Goal: Transaction & Acquisition: Register for event/course

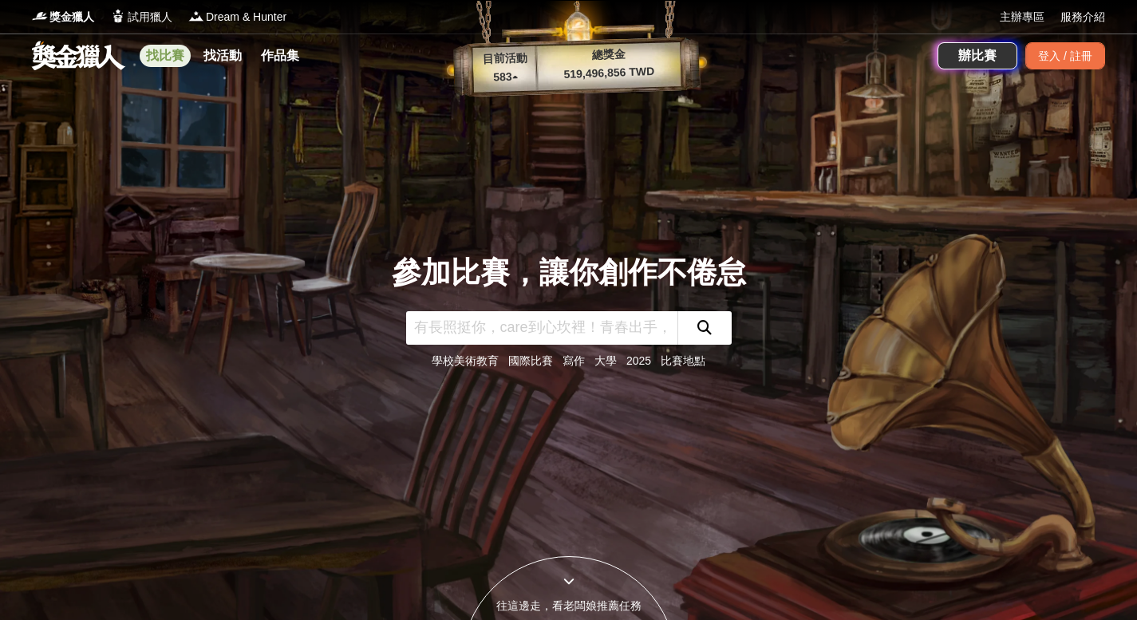
click at [160, 57] on link "找比賽" at bounding box center [165, 56] width 51 height 22
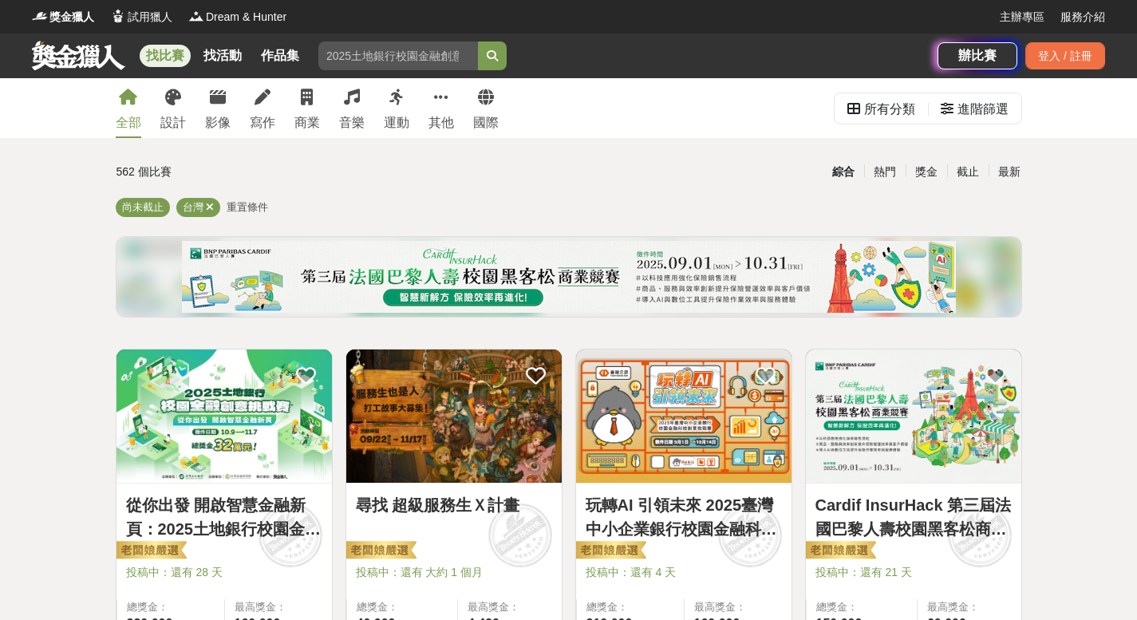
click at [337, 113] on div "全部 設計 影像 寫作 商業 音樂 運動 其他 國際" at bounding box center [307, 108] width 402 height 60
click at [359, 106] on link "音樂" at bounding box center [352, 108] width 26 height 60
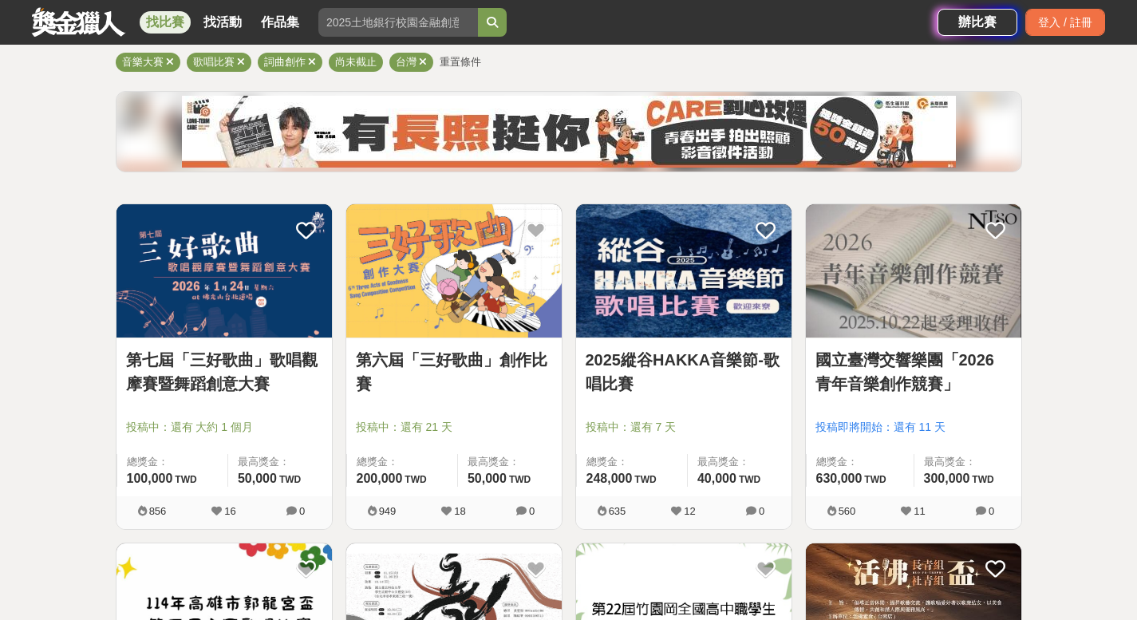
scroll to position [271, 0]
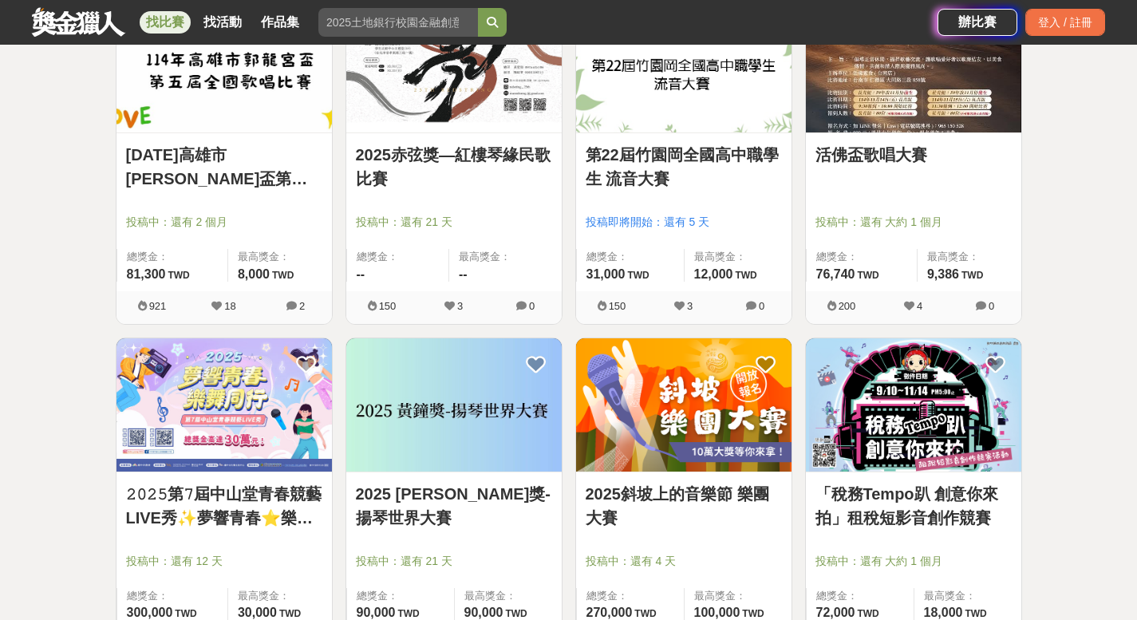
scroll to position [696, 0]
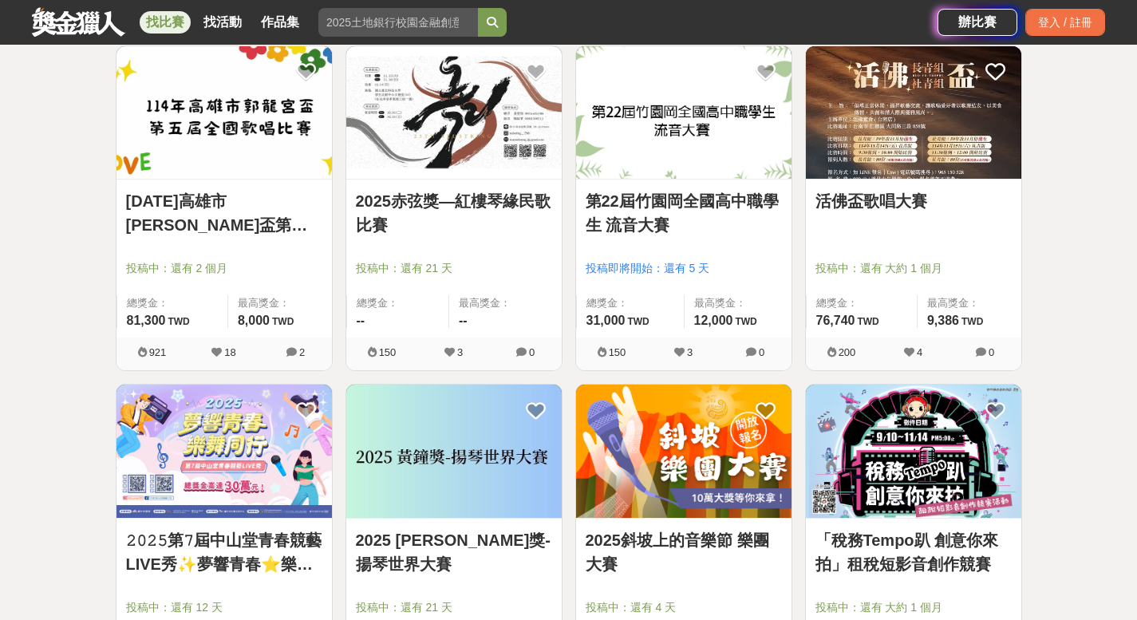
scroll to position [599, 0]
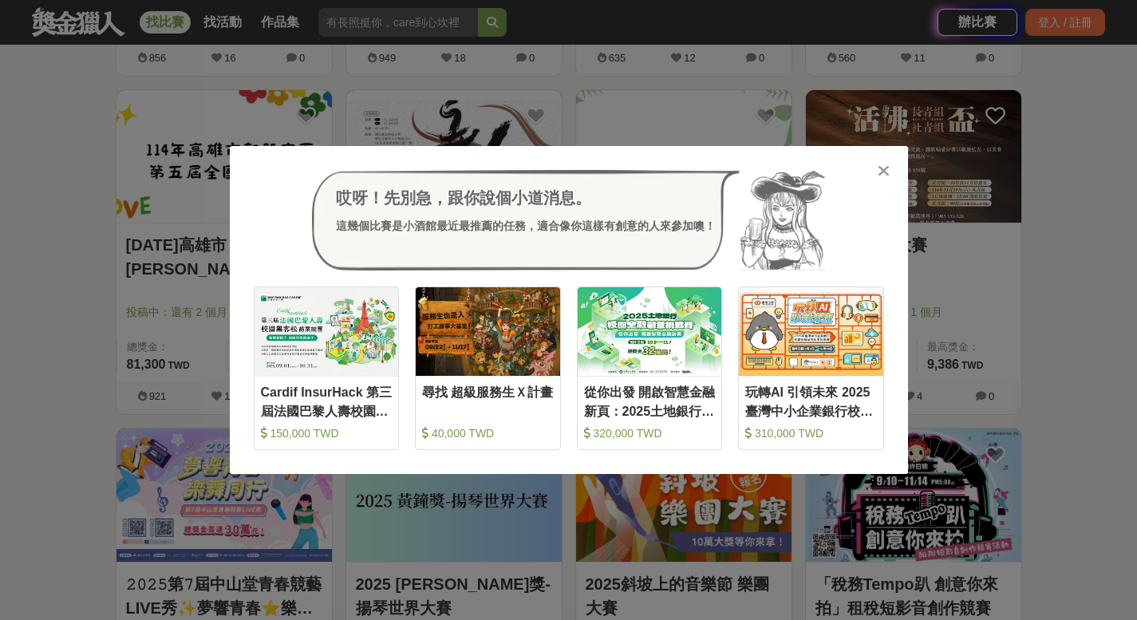
click at [883, 167] on icon at bounding box center [884, 171] width 12 height 16
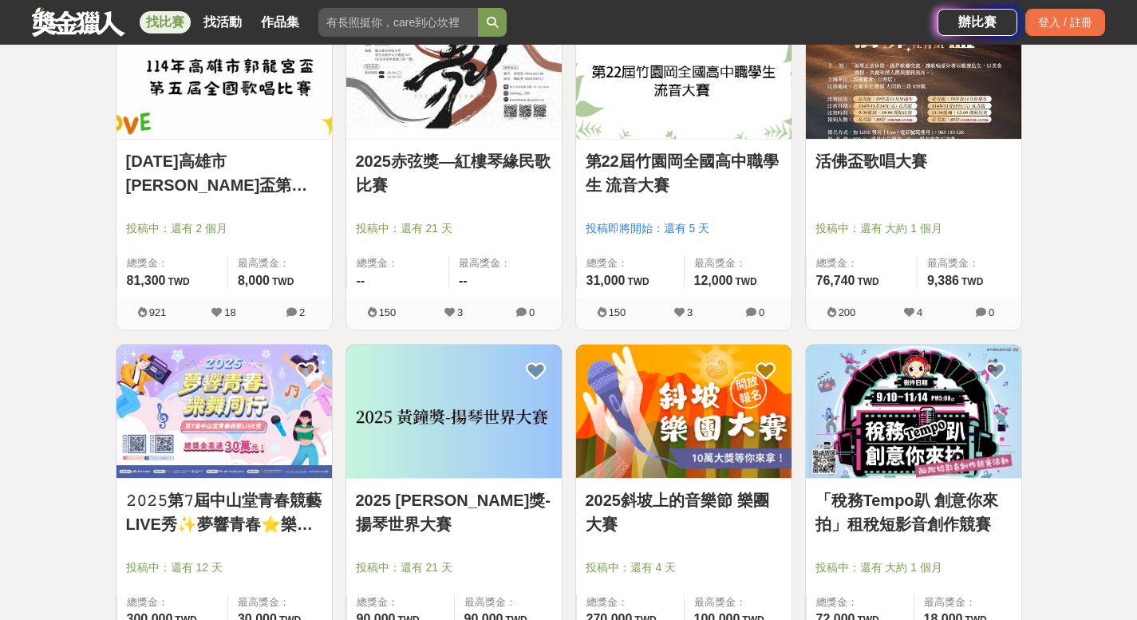
scroll to position [571, 0]
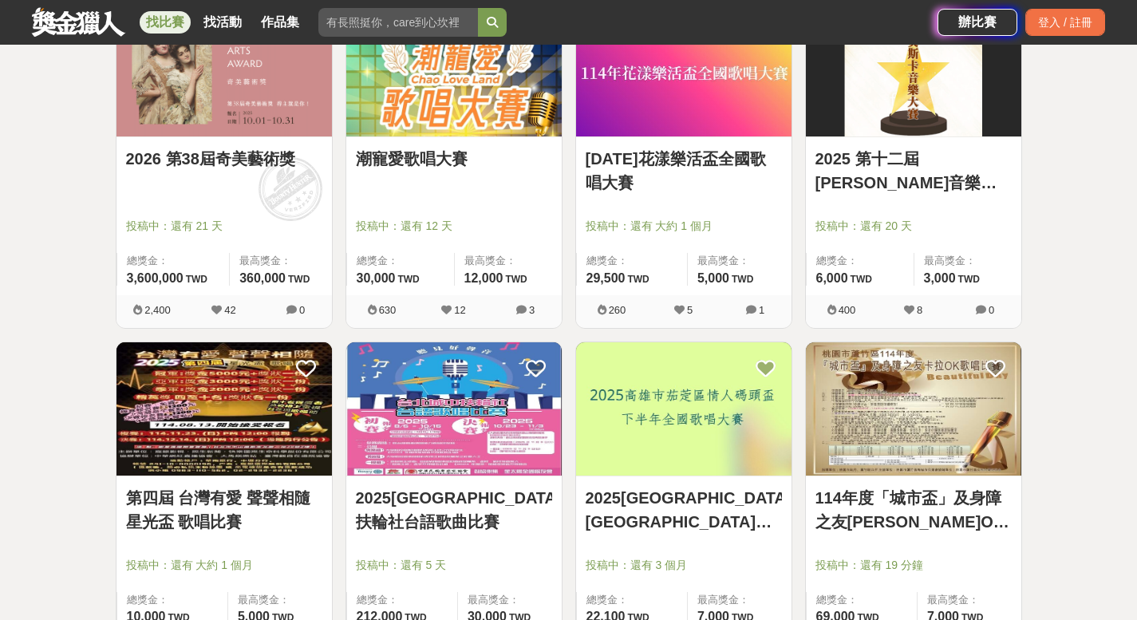
scroll to position [2009, 0]
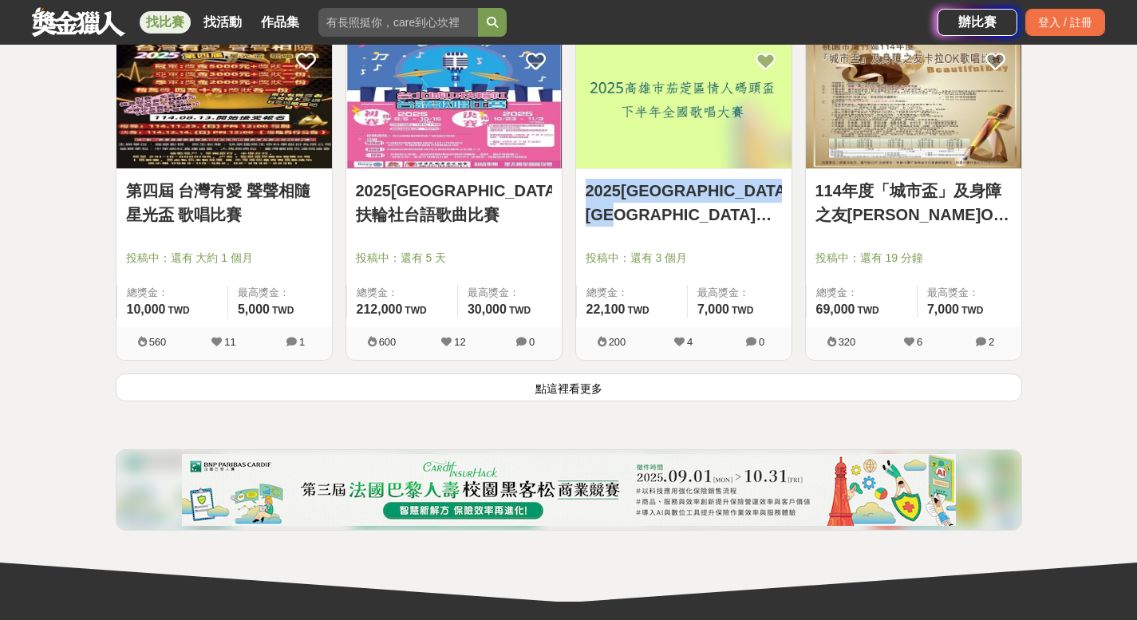
click at [574, 393] on button "點這裡看更多" at bounding box center [569, 387] width 907 height 28
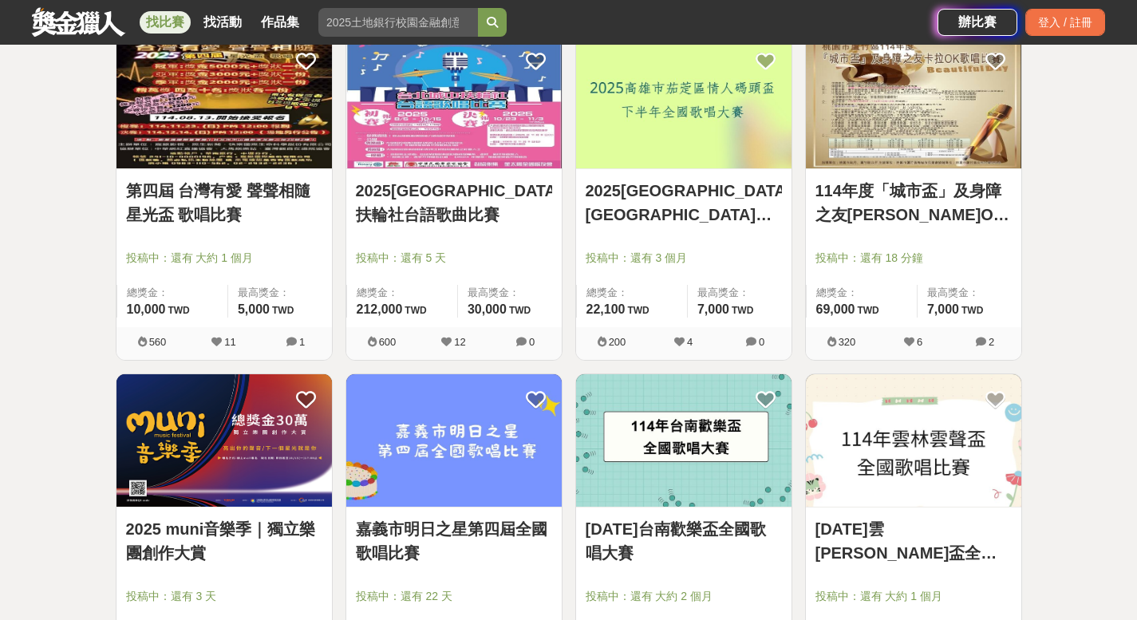
click at [1076, 210] on div "全部 設計 影像 寫作 商業 音樂 運動 其他 國際 所有分類 進階篩選 43 個比賽 綜合 熱門 獎金 截止 最新 音樂大賽 歌唱比賽 詞曲創作 尚未截止 …" at bounding box center [568, 169] width 1137 height 4199
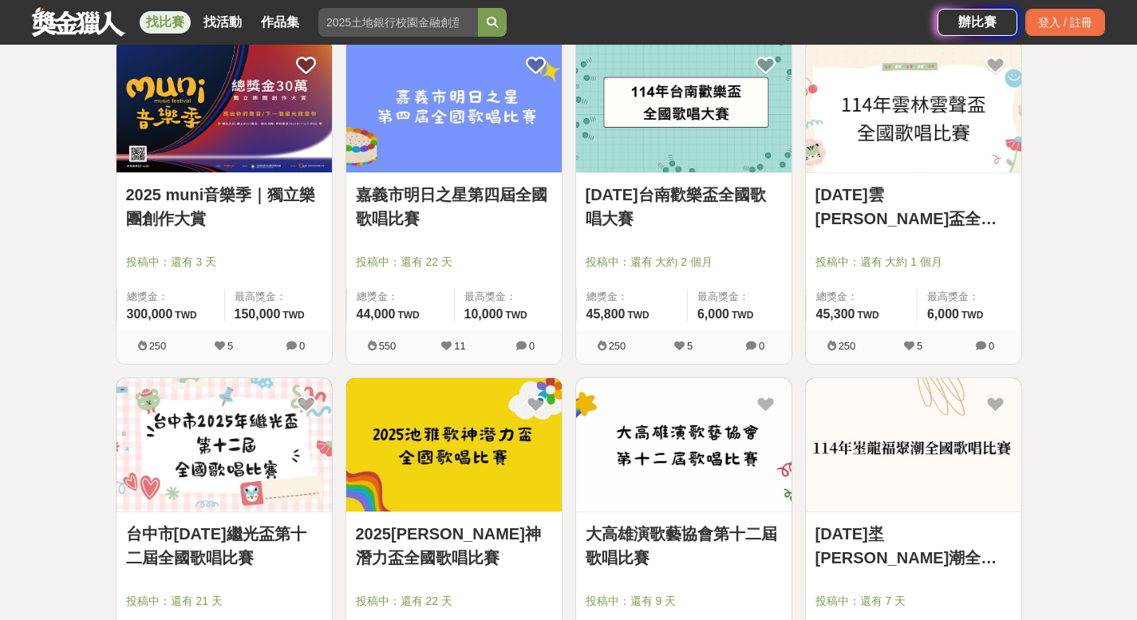
scroll to position [2354, 0]
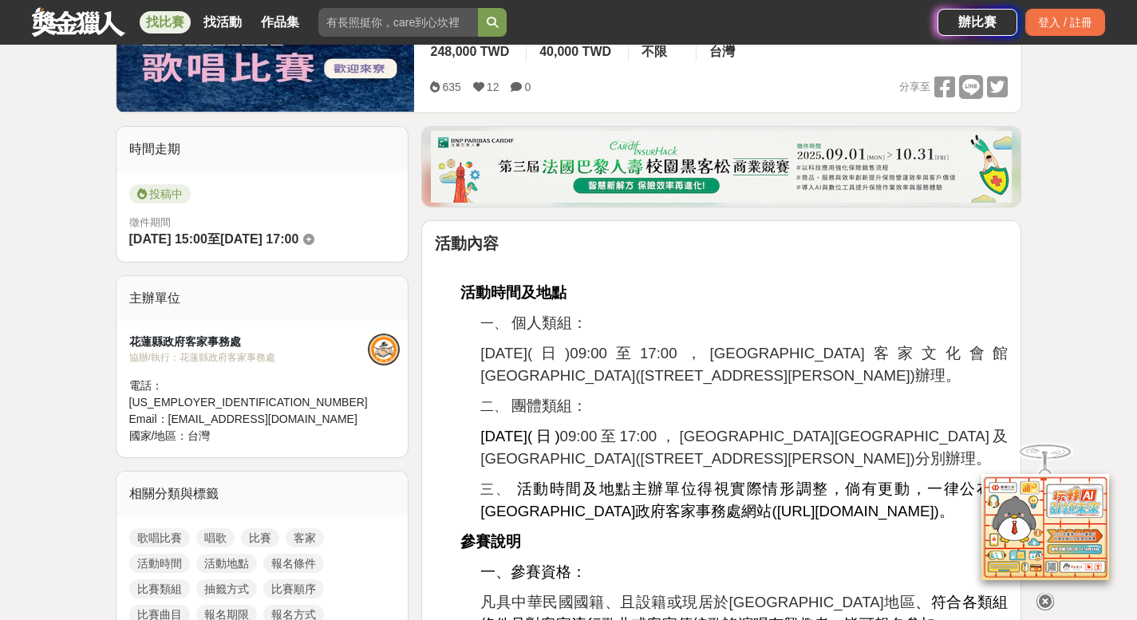
scroll to position [641, 0]
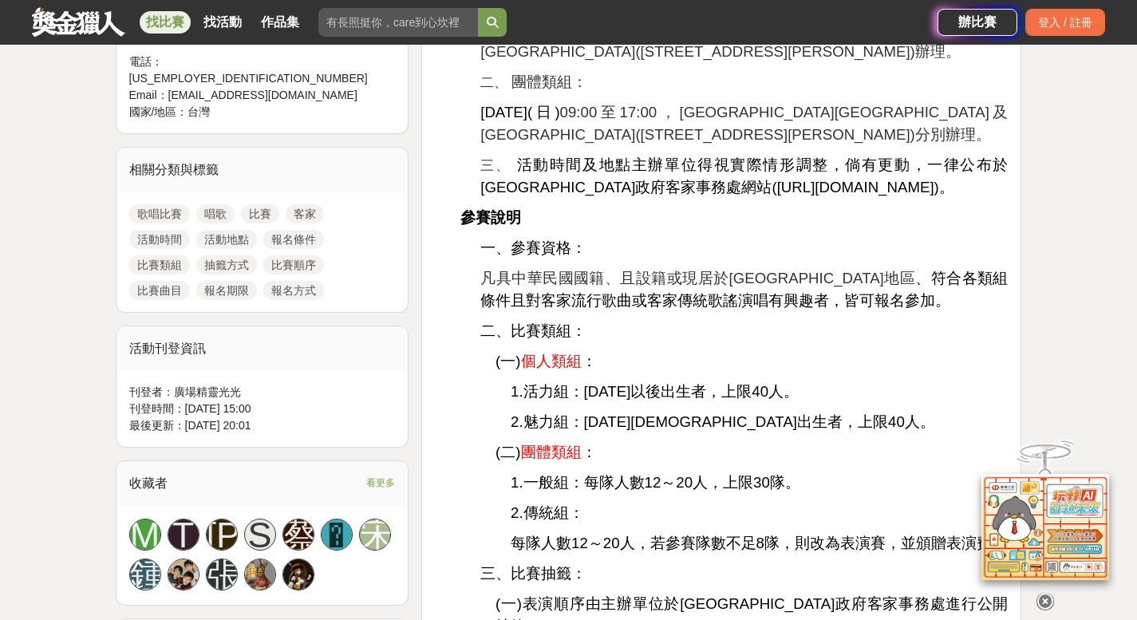
click at [878, 354] on p "(一) 個人類組 ：" at bounding box center [752, 361] width 512 height 22
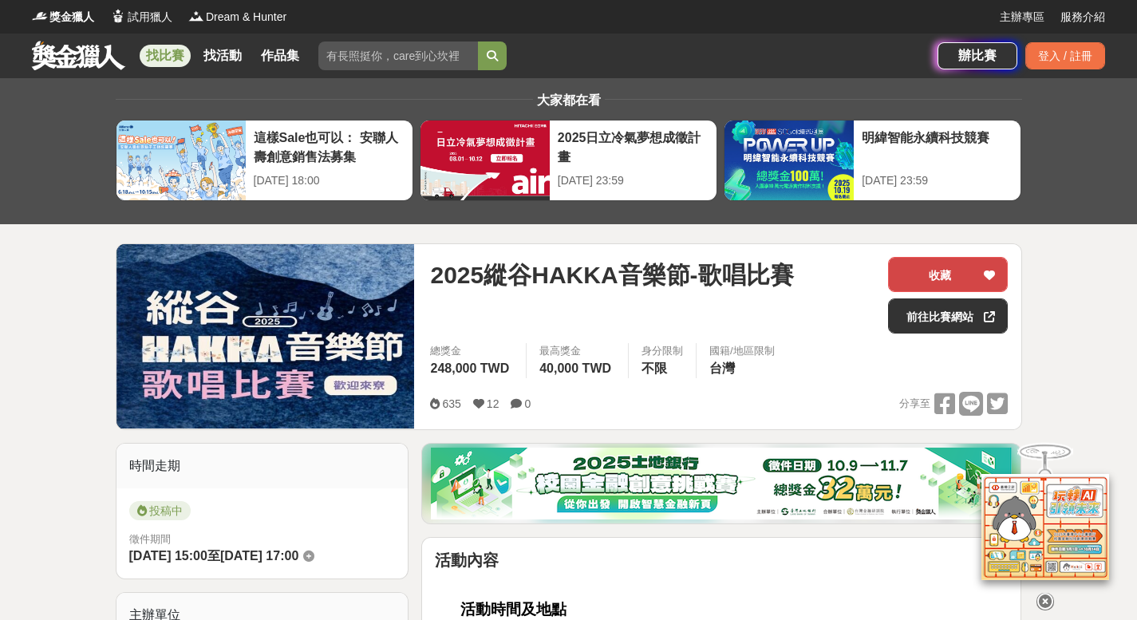
scroll to position [1361, 0]
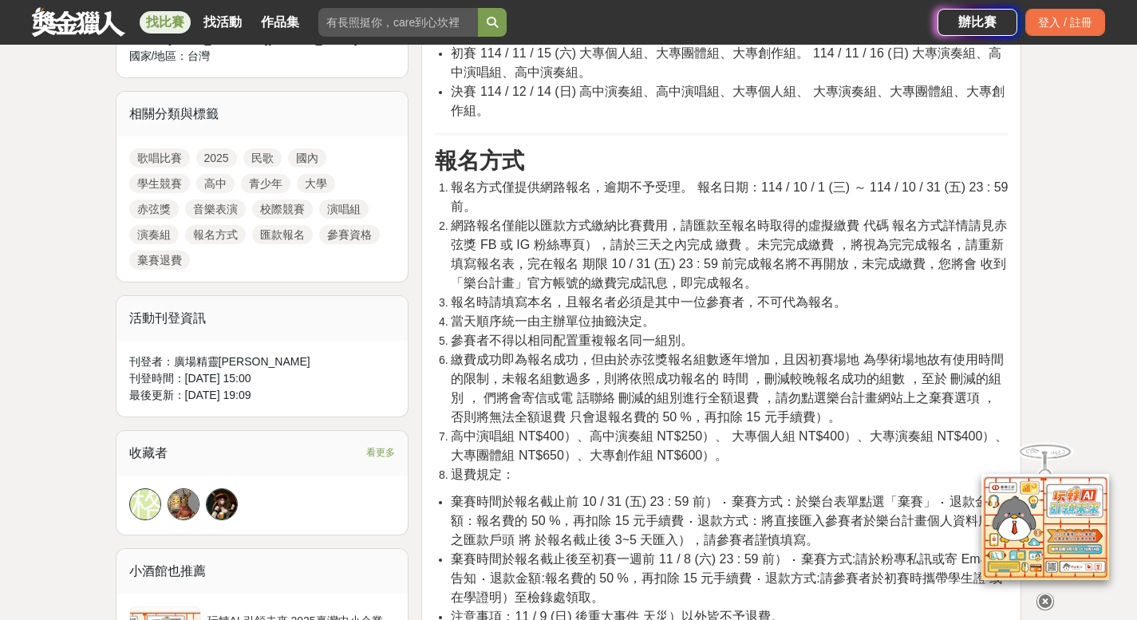
scroll to position [415, 0]
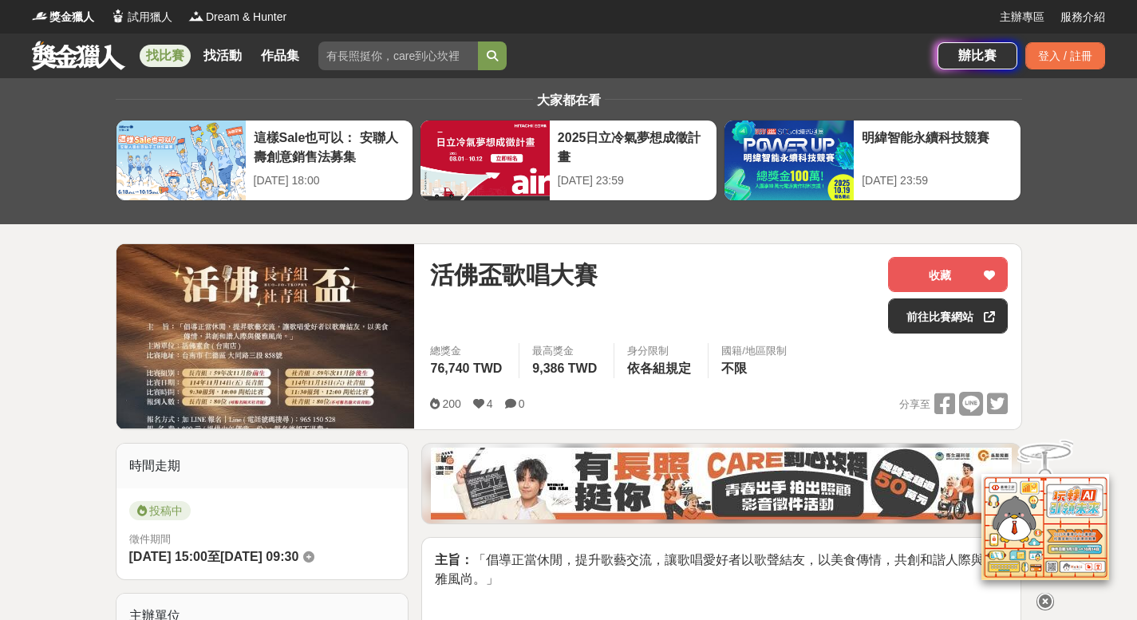
click at [704, 288] on div "活佛盃歌唱大賽" at bounding box center [652, 275] width 445 height 36
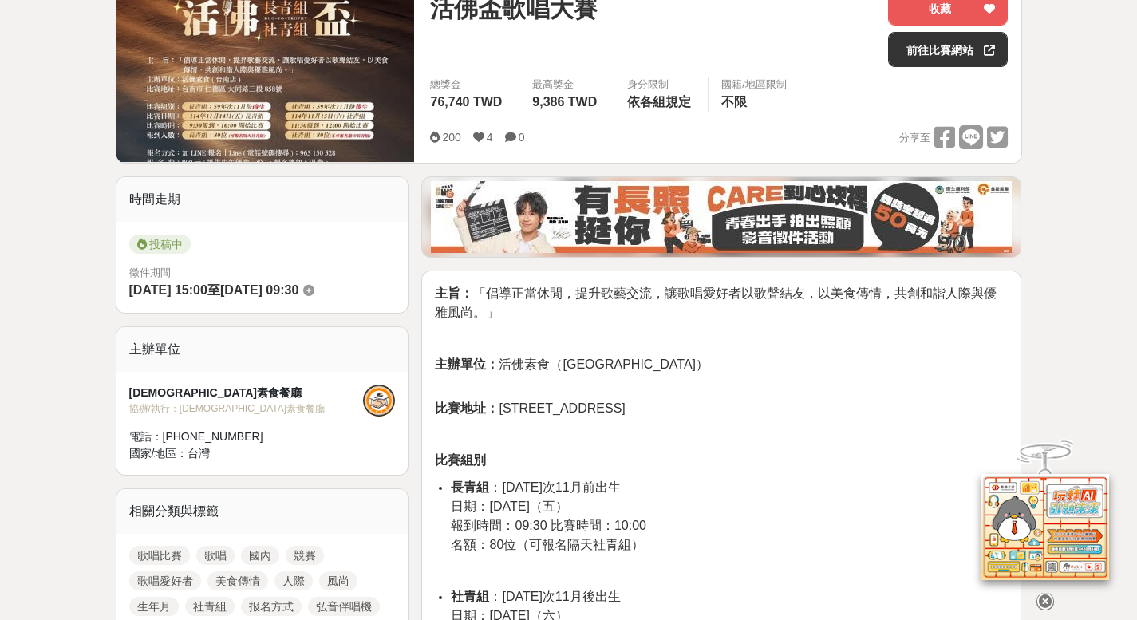
scroll to position [314, 0]
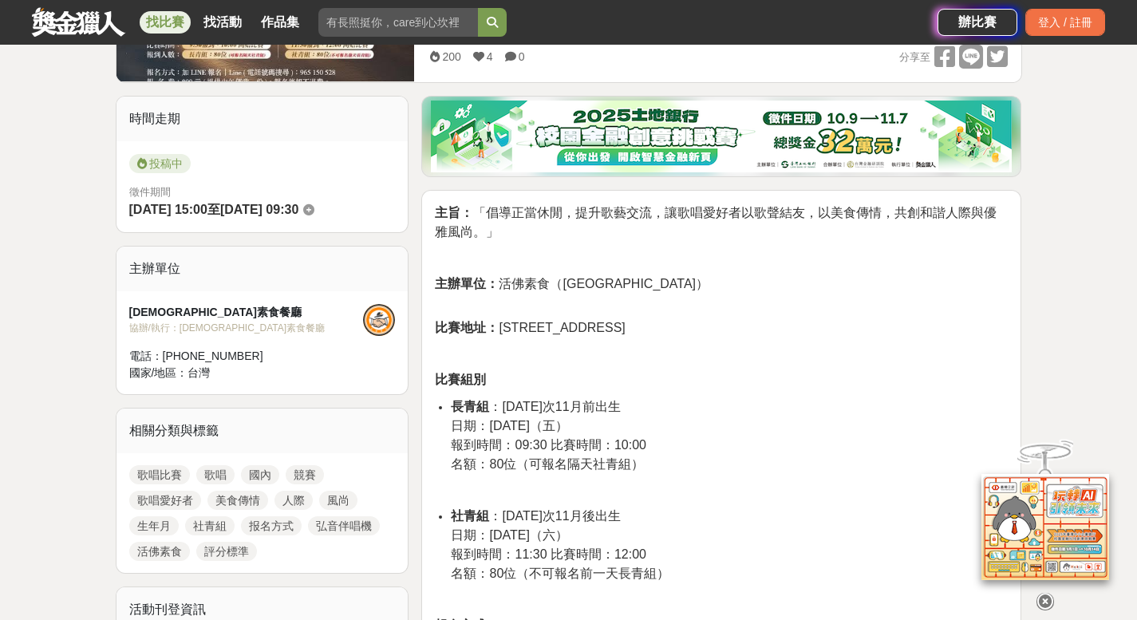
scroll to position [376, 0]
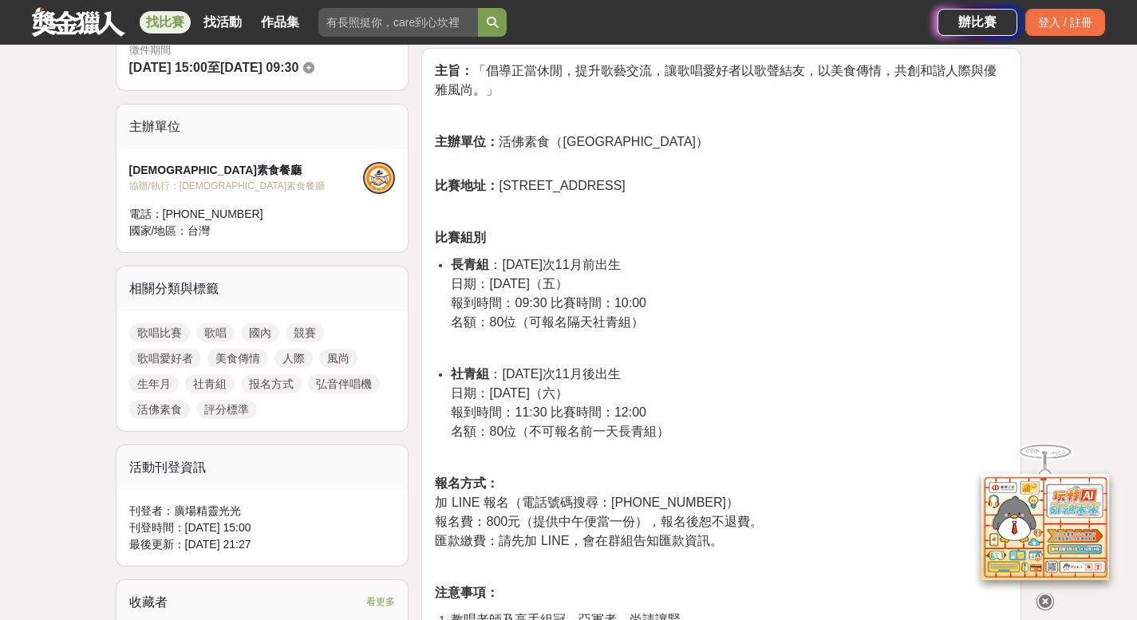
scroll to position [61, 0]
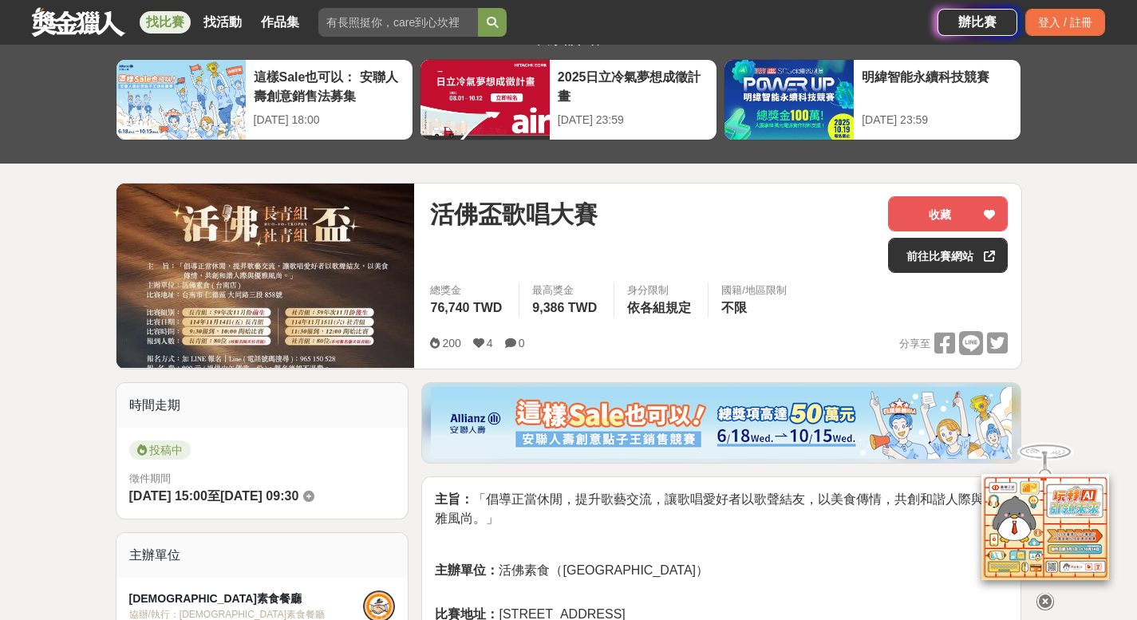
click at [895, 315] on div "總獎金 76,740 TWD 最高獎金 9,386 TWD 身分限制 依各組規定 國籍/地區限制 不限" at bounding box center [718, 305] width 603 height 45
click at [308, 267] on img at bounding box center [266, 276] width 298 height 184
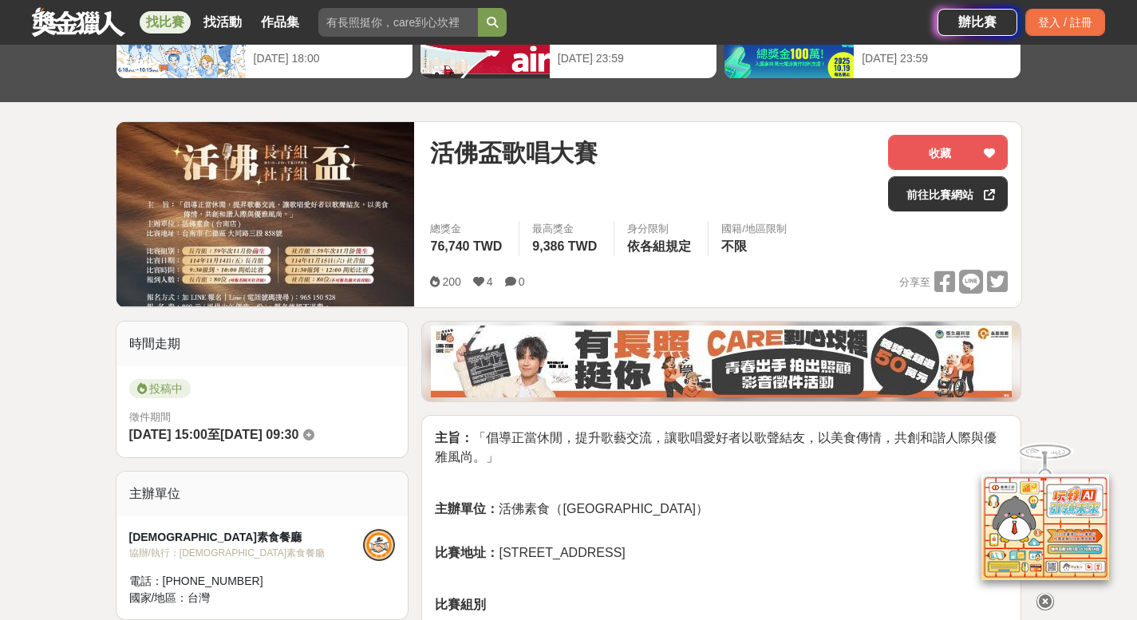
scroll to position [0, 0]
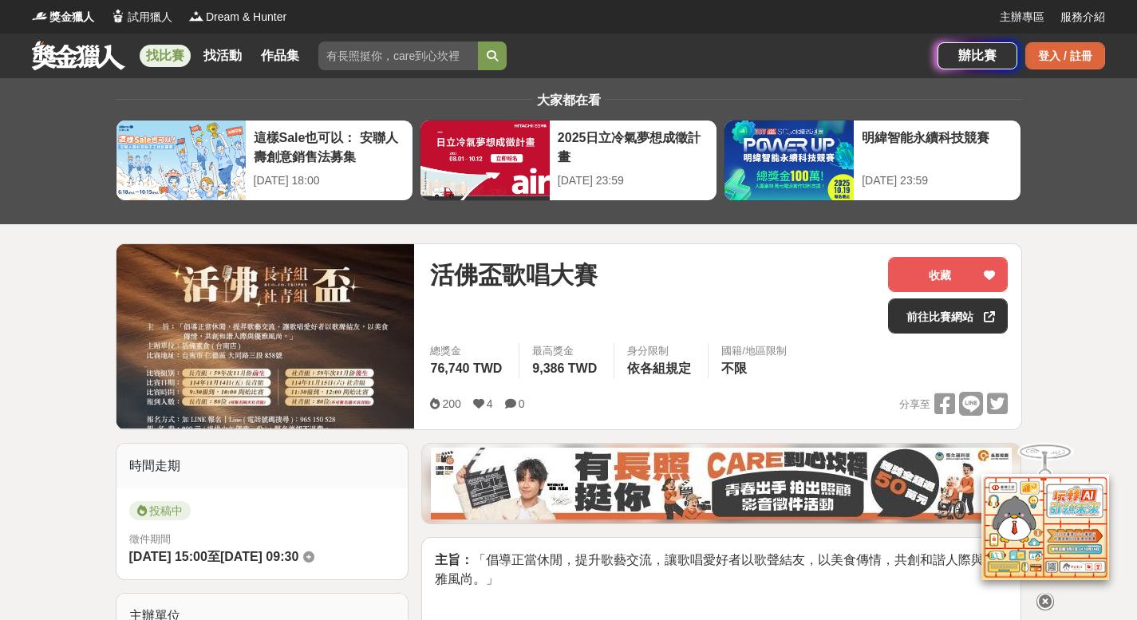
click at [1062, 57] on div "登入 / 註冊" at bounding box center [1065, 55] width 80 height 27
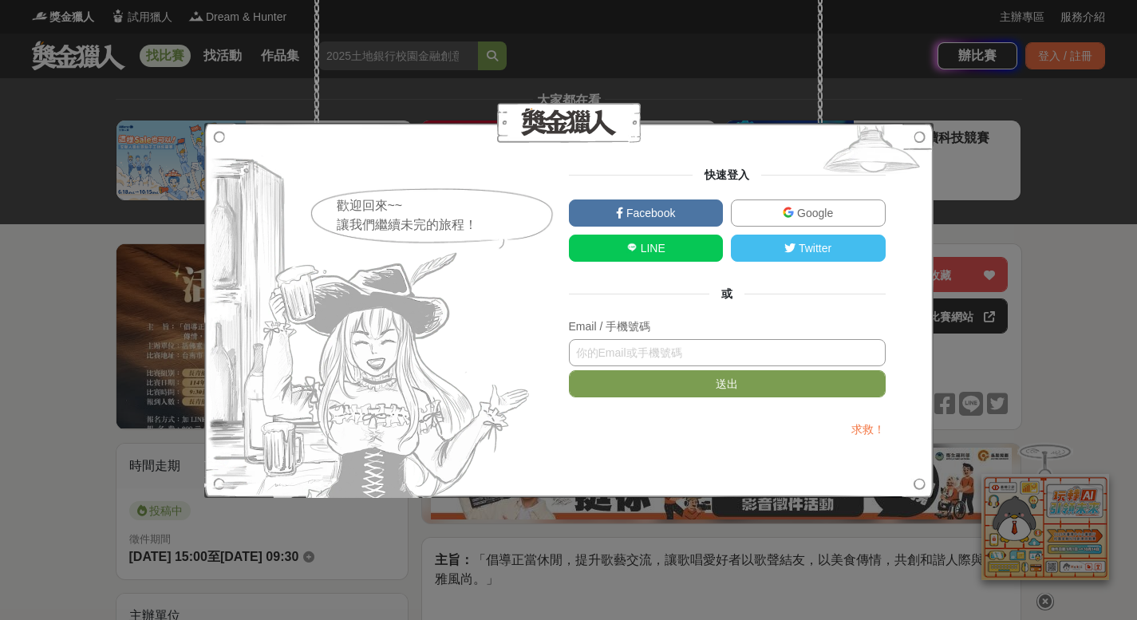
click at [685, 346] on input "text" at bounding box center [727, 352] width 317 height 27
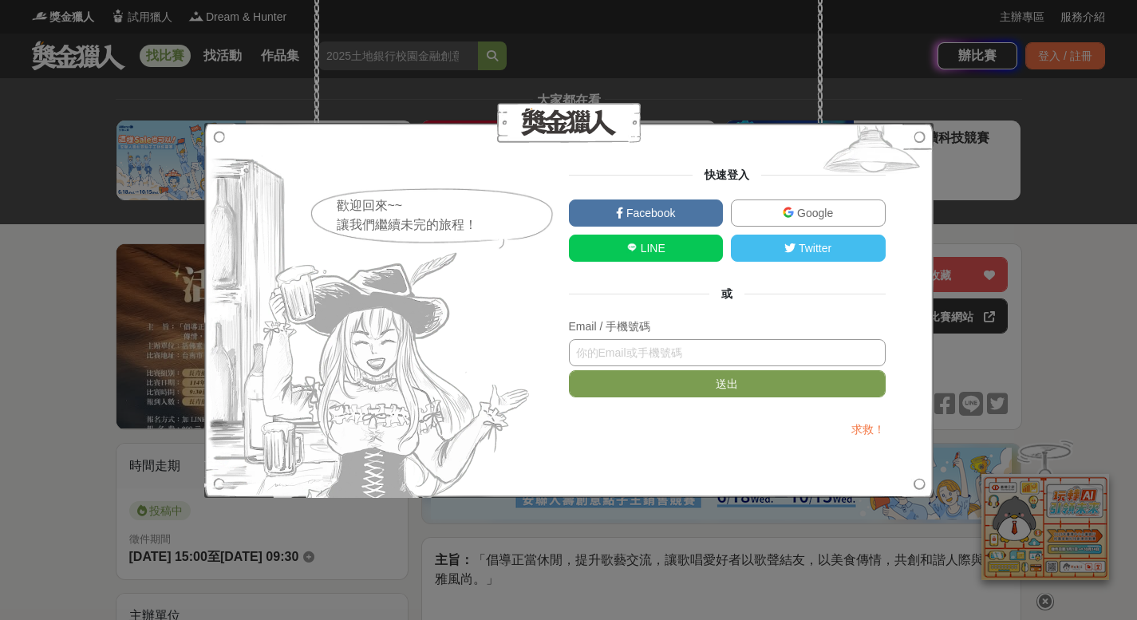
type input "ㄢ"
type input "0908612009"
click at [569, 370] on button "送出" at bounding box center [727, 383] width 317 height 27
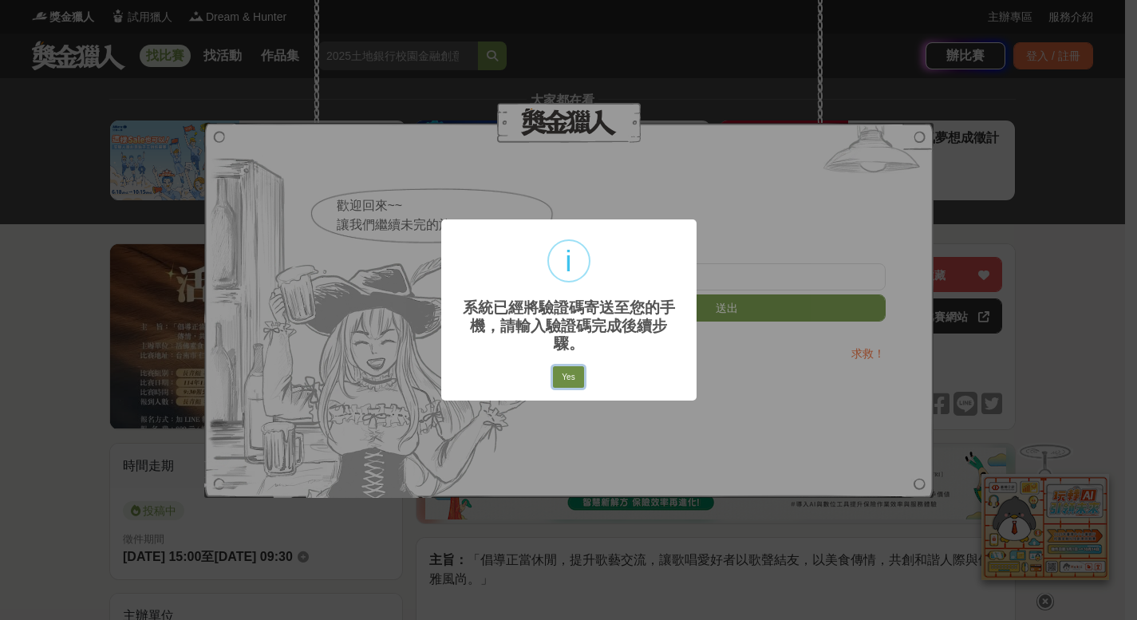
click at [566, 366] on button "Yes" at bounding box center [568, 377] width 30 height 22
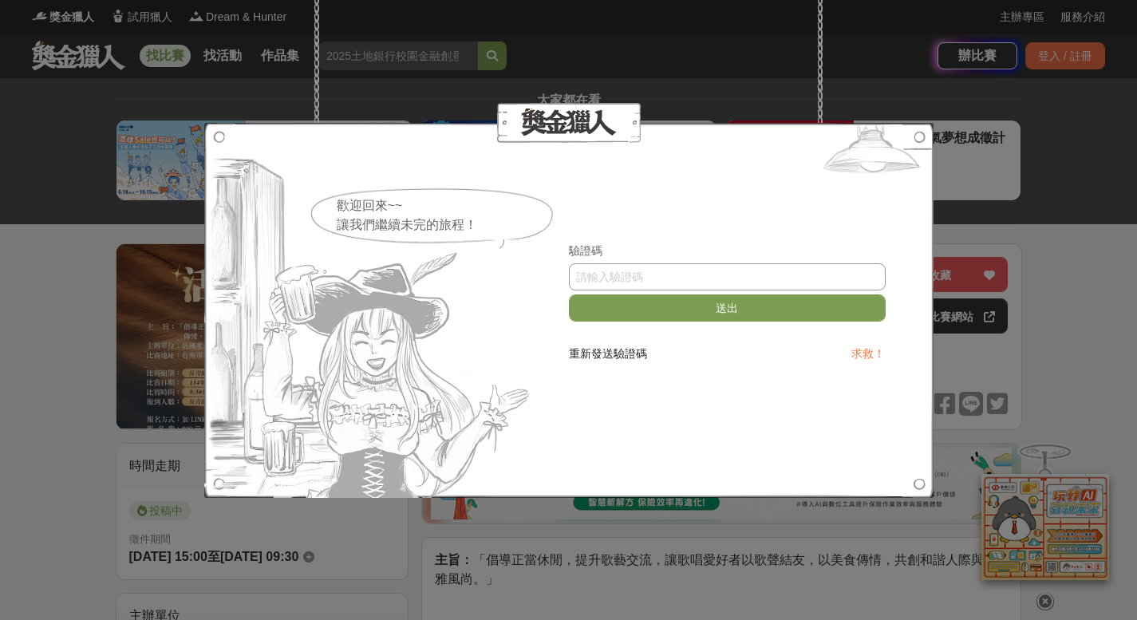
click at [686, 274] on input "text" at bounding box center [727, 276] width 317 height 27
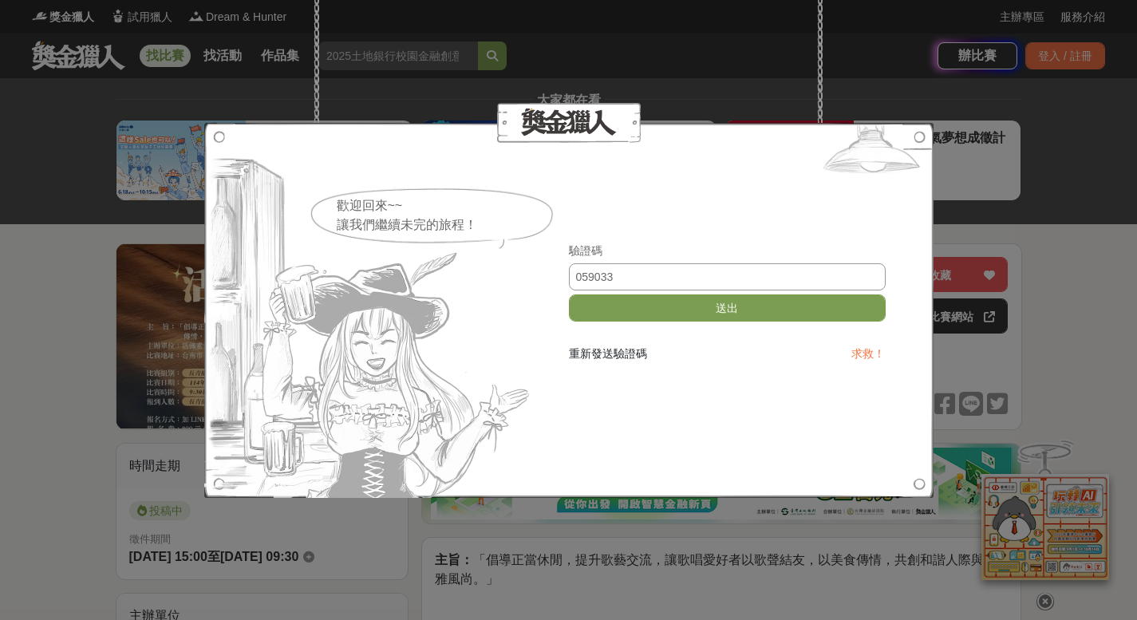
type input "059033"
click at [569, 294] on button "送出" at bounding box center [727, 307] width 317 height 27
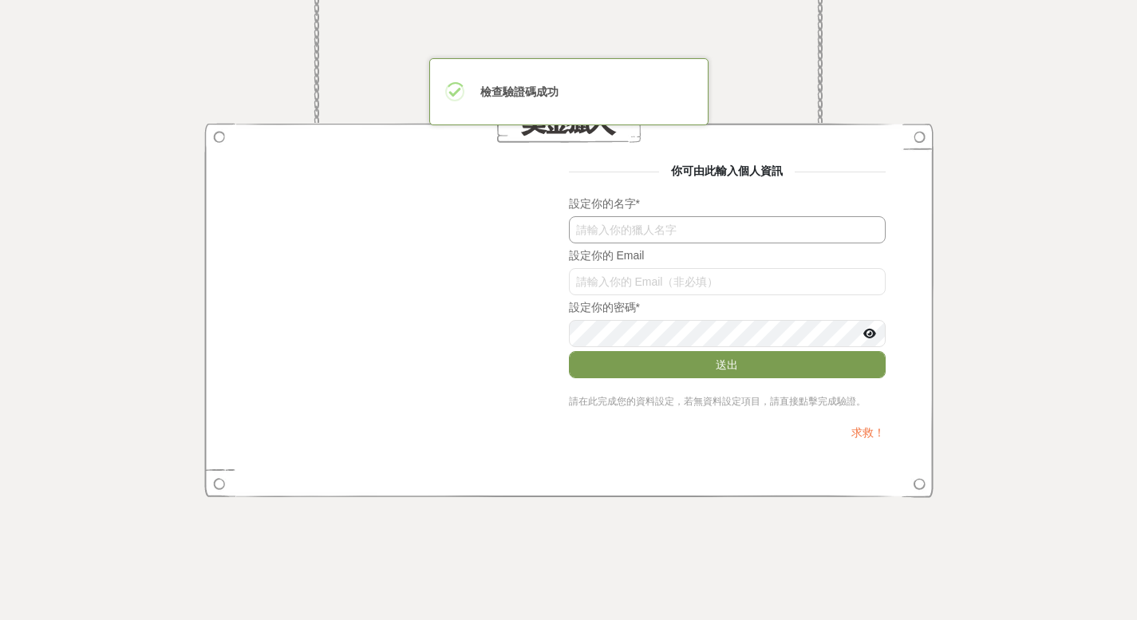
click at [686, 241] on input "text" at bounding box center [727, 229] width 317 height 27
type input "s"
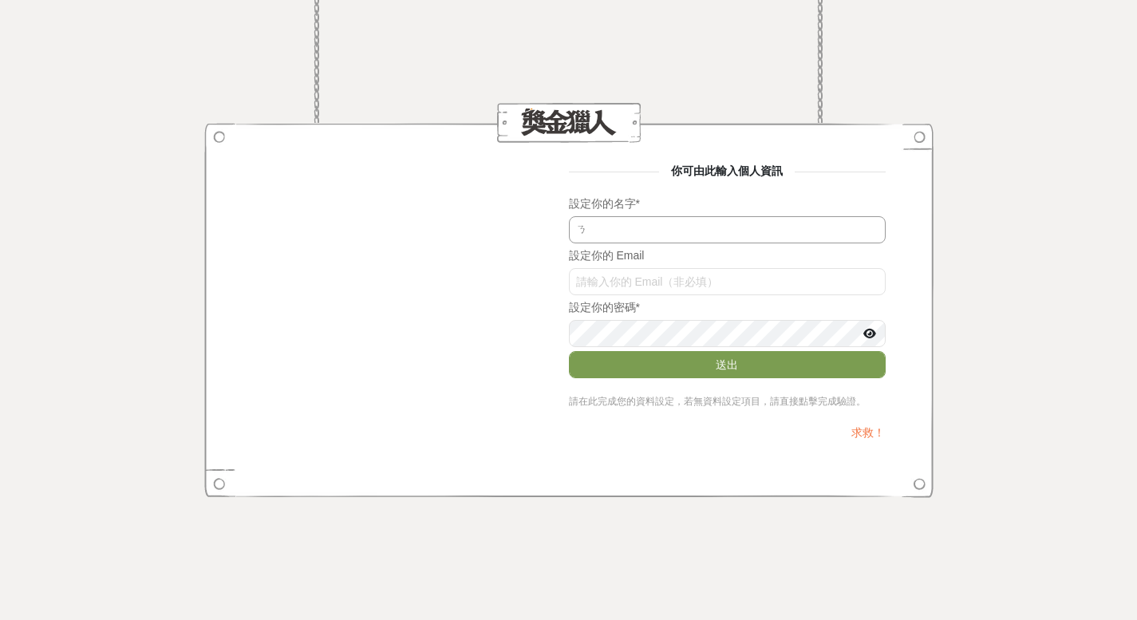
type input "ㄎ"
type input "小"
type input "米"
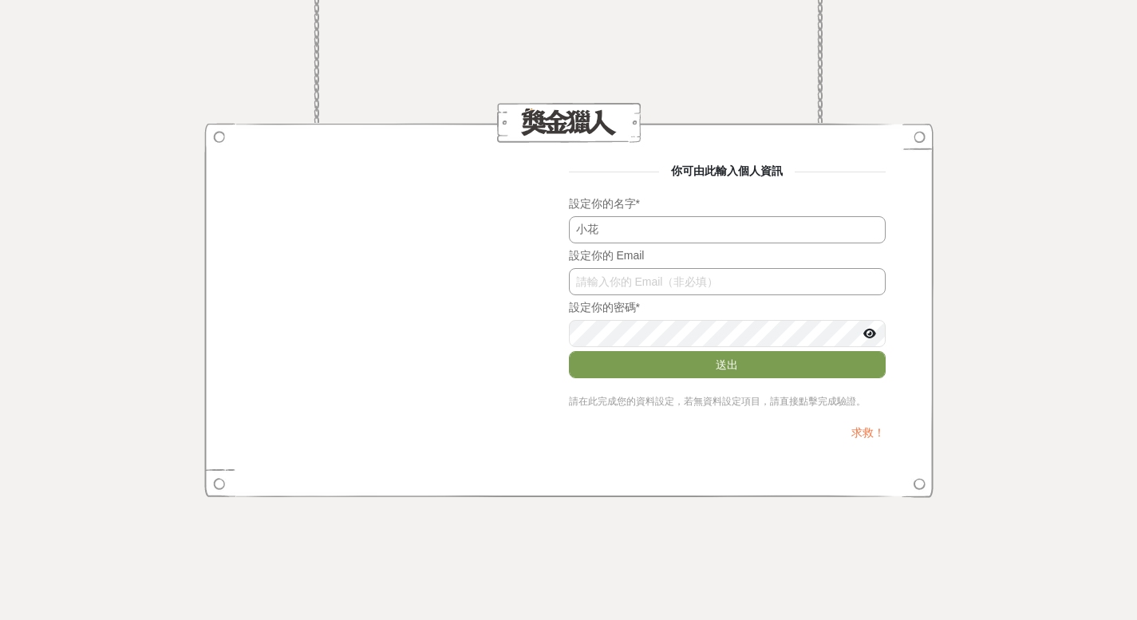
type input "小花"
click at [723, 283] on input "text" at bounding box center [727, 281] width 317 height 27
type input "s"
type input "[EMAIL_ADDRESS][DOMAIN_NAME]"
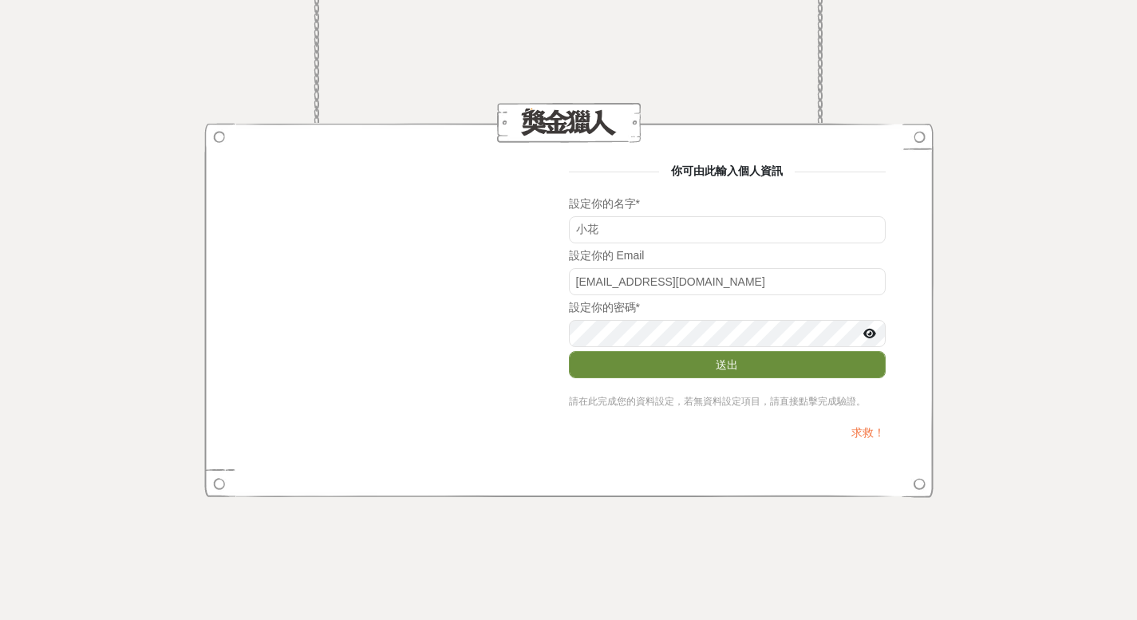
click at [733, 358] on button "送出" at bounding box center [727, 364] width 317 height 27
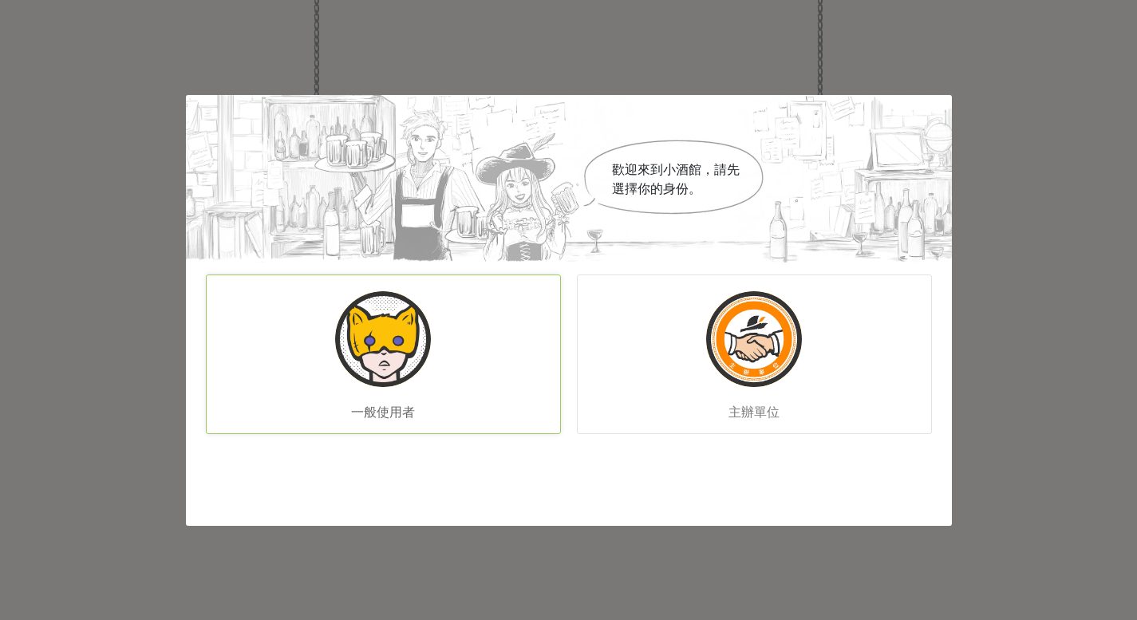
click at [423, 340] on img at bounding box center [383, 339] width 96 height 96
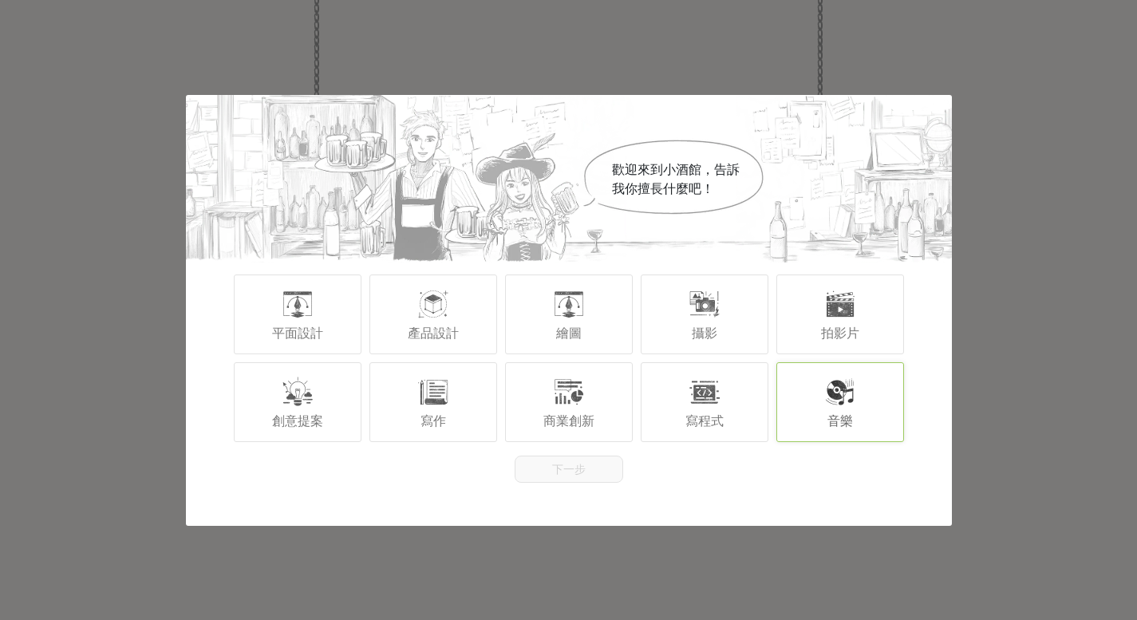
click at [835, 410] on div "音樂" at bounding box center [840, 402] width 128 height 80
click at [573, 477] on button "下一步" at bounding box center [569, 469] width 109 height 27
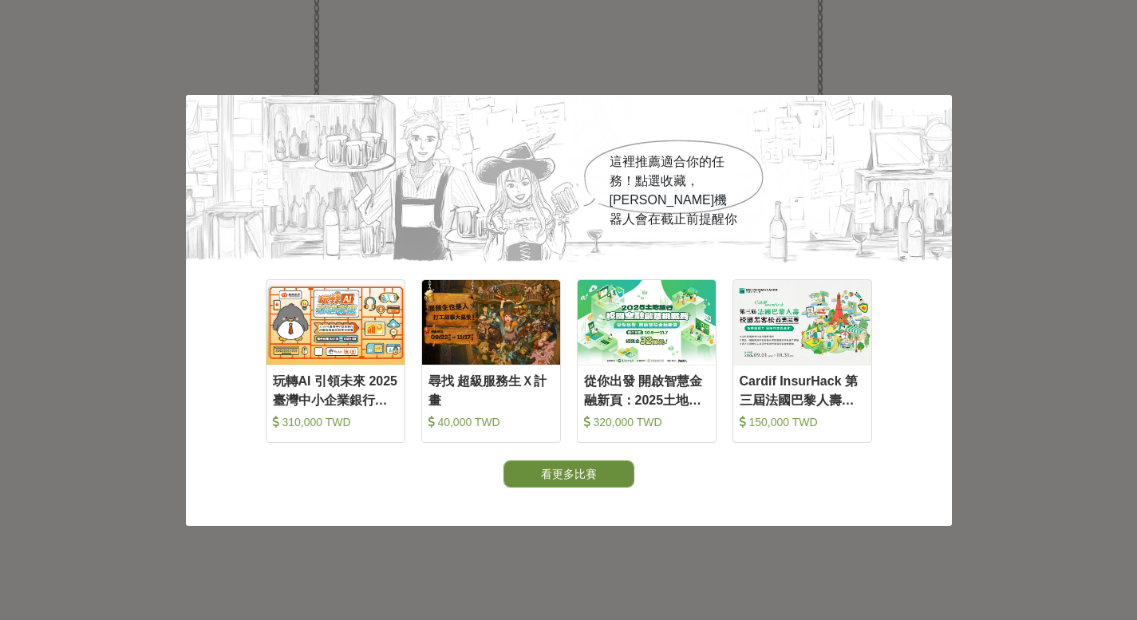
click at [579, 476] on button "看更多比賽" at bounding box center [569, 473] width 131 height 27
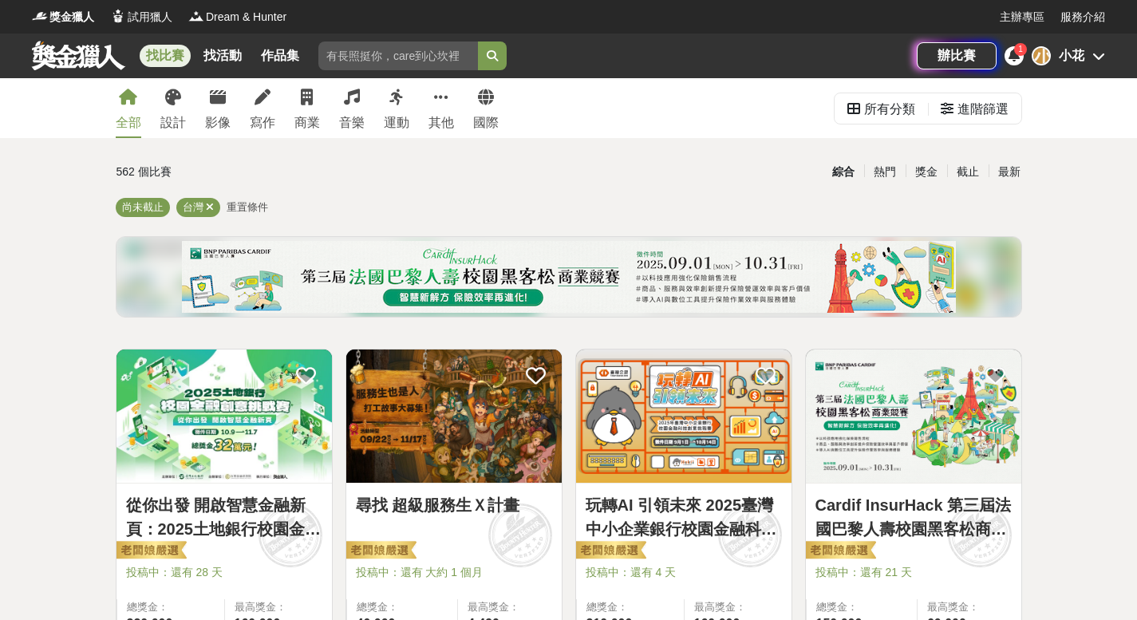
click at [1019, 70] on div "辦比賽 1 小 小花" at bounding box center [1011, 56] width 188 height 45
click at [1017, 65] on div "1" at bounding box center [1014, 55] width 19 height 19
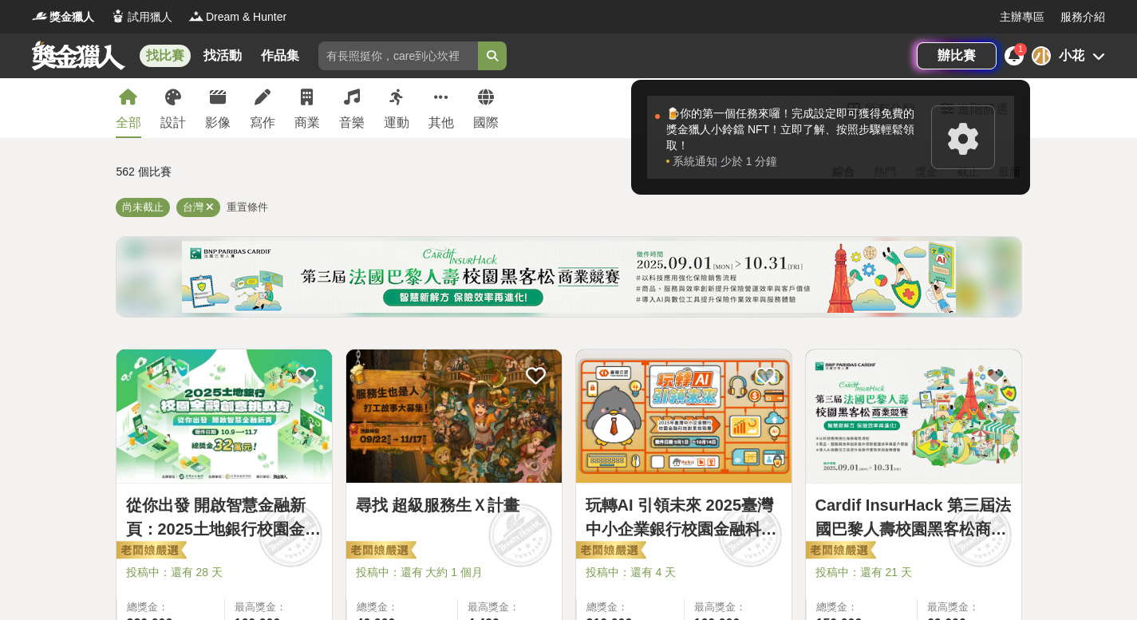
click at [871, 135] on div "🍺你的第一個任務來囉！完成設定即可獲得免費的獎金獵人小鈴鐺 NFT！立即了解、按照步驟輕鬆領取！" at bounding box center [794, 129] width 257 height 48
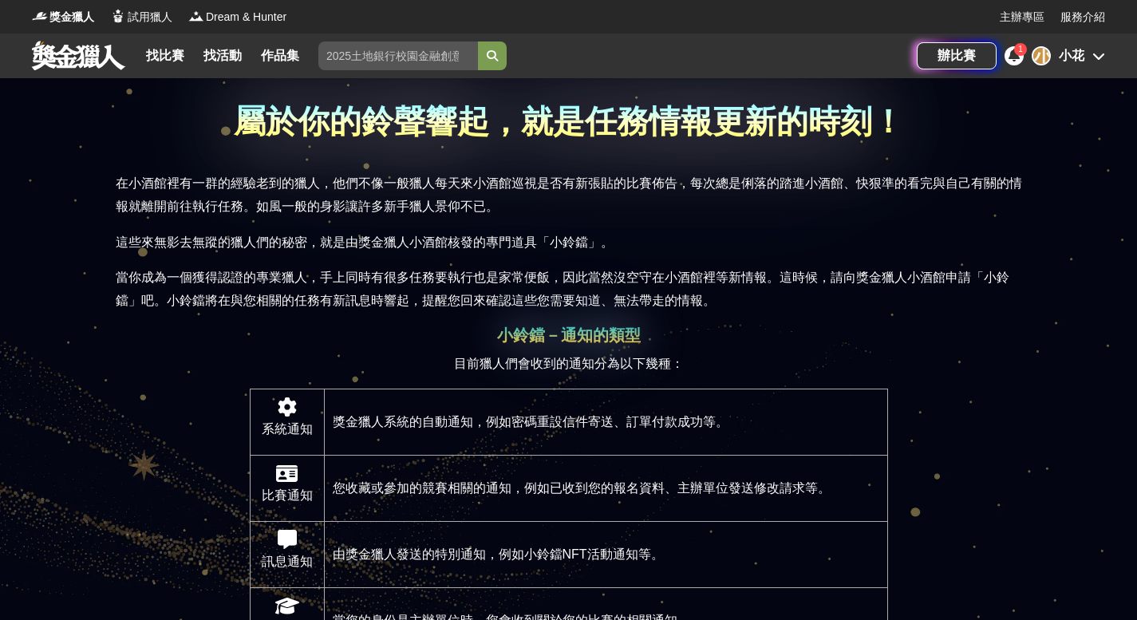
click at [1021, 57] on div "1" at bounding box center [1014, 55] width 19 height 19
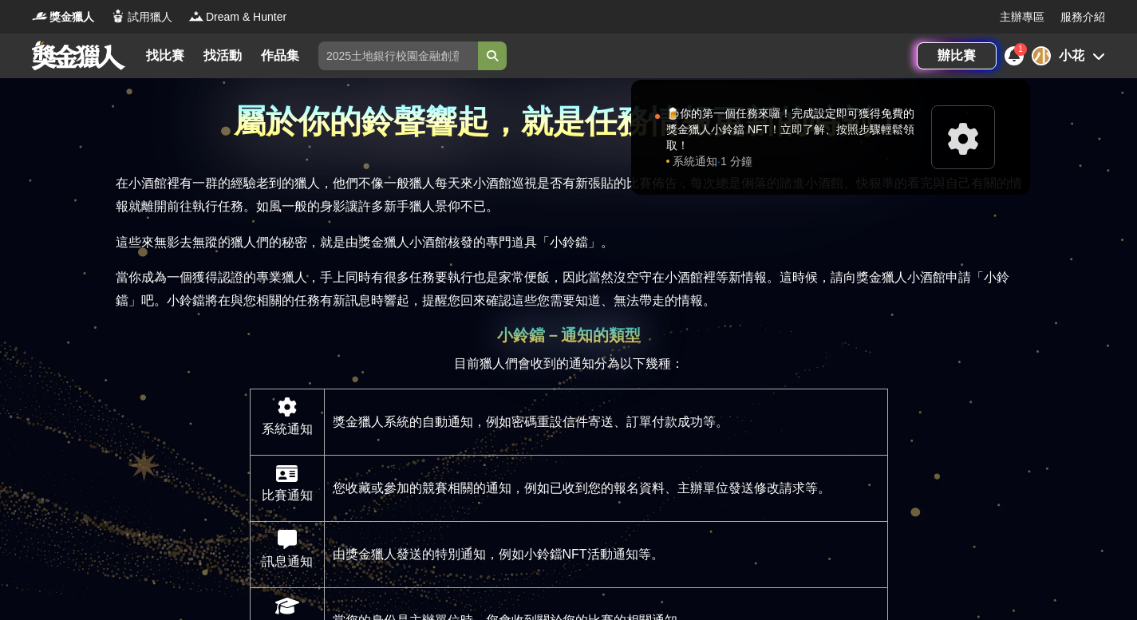
click at [1021, 57] on div "1" at bounding box center [1014, 55] width 19 height 19
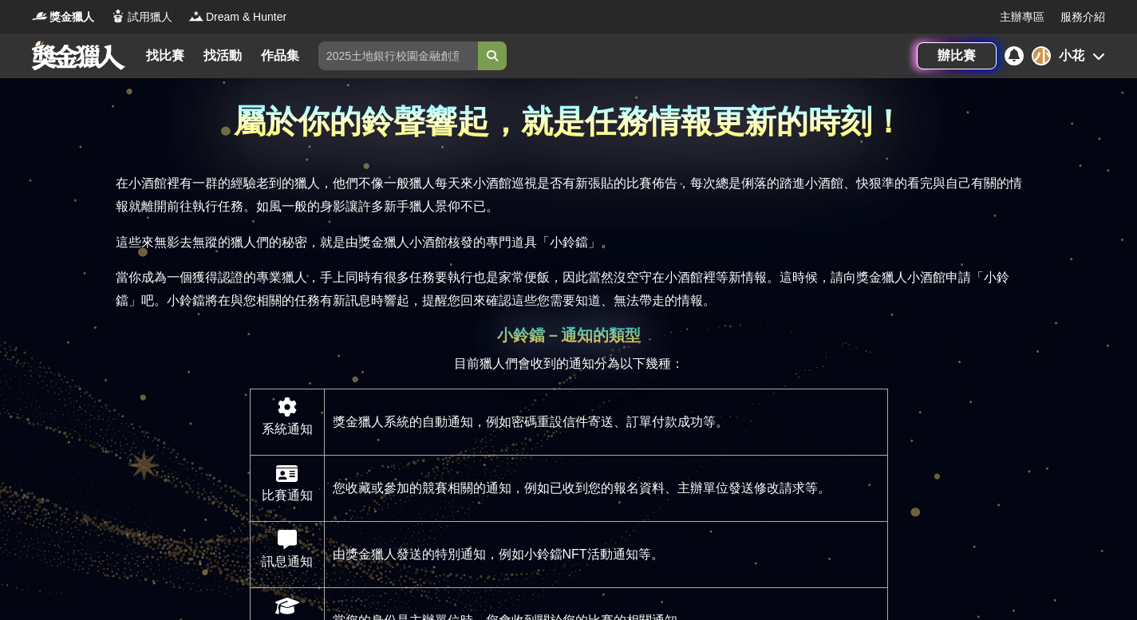
click at [1021, 57] on div at bounding box center [1014, 55] width 19 height 19
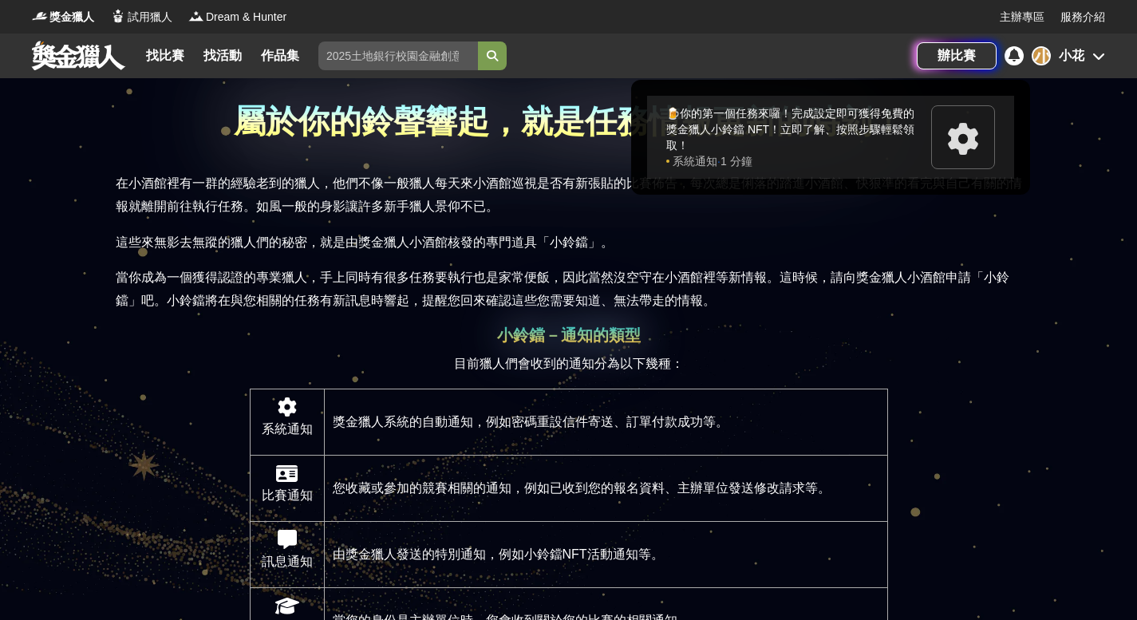
click at [879, 131] on div "🍺你的第一個任務來囉！完成設定即可獲得免費的獎金獵人小鈴鐺 NFT！立即了解、按照步驟輕鬆領取！" at bounding box center [794, 129] width 257 height 48
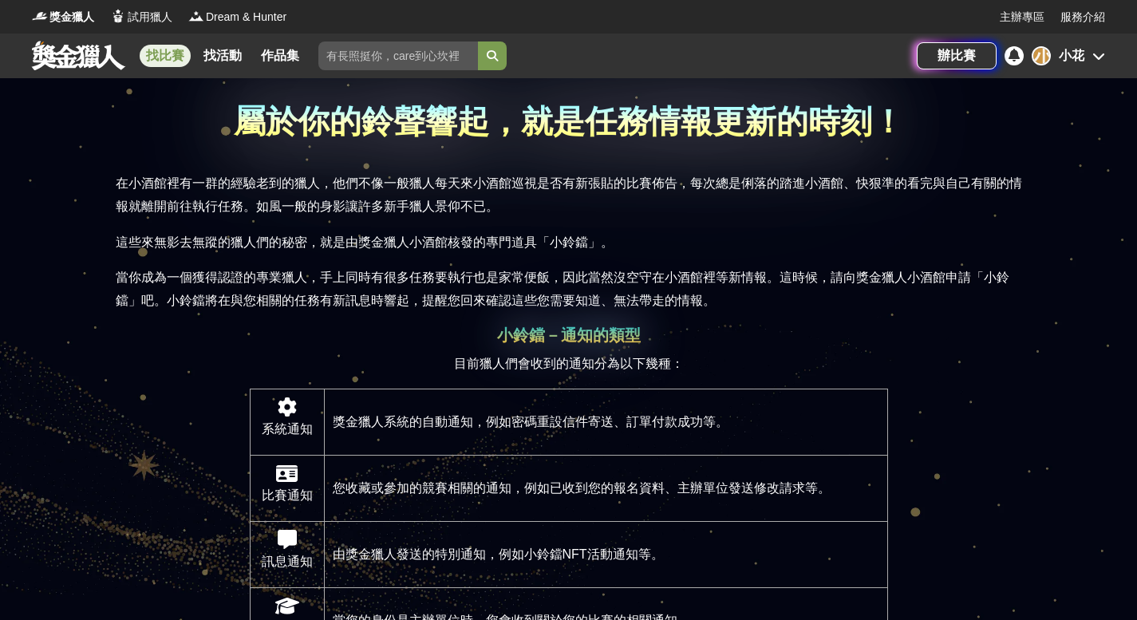
click at [154, 50] on link "找比賽" at bounding box center [165, 56] width 51 height 22
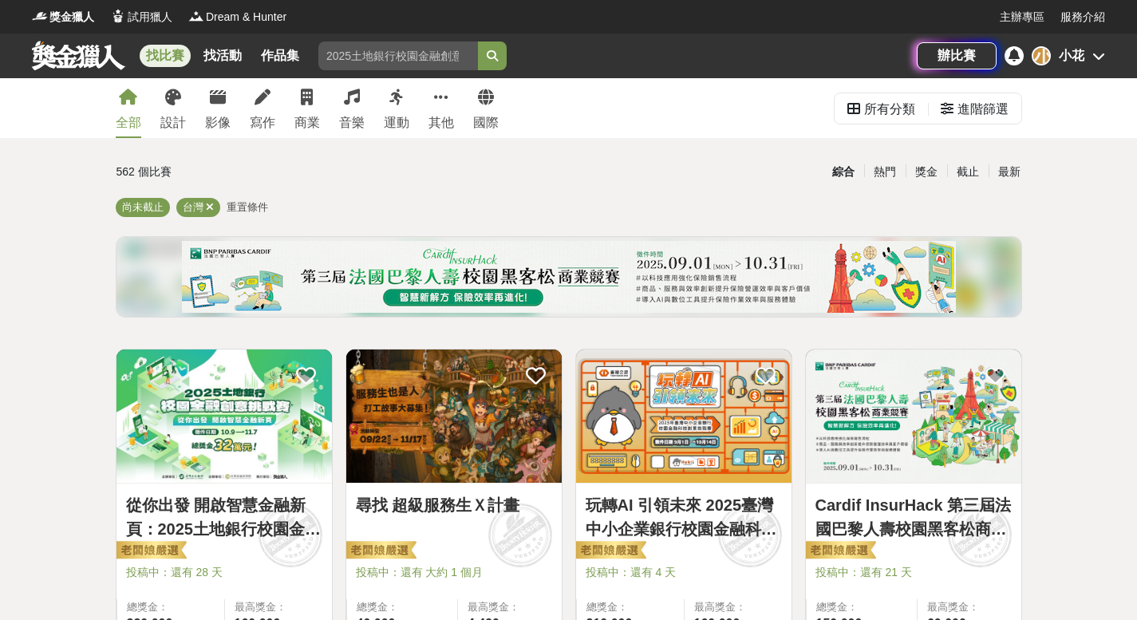
click at [366, 112] on div "全部 設計 影像 寫作 商業 音樂 運動 其他 國際" at bounding box center [307, 108] width 402 height 60
click at [356, 105] on link "音樂" at bounding box center [352, 108] width 26 height 60
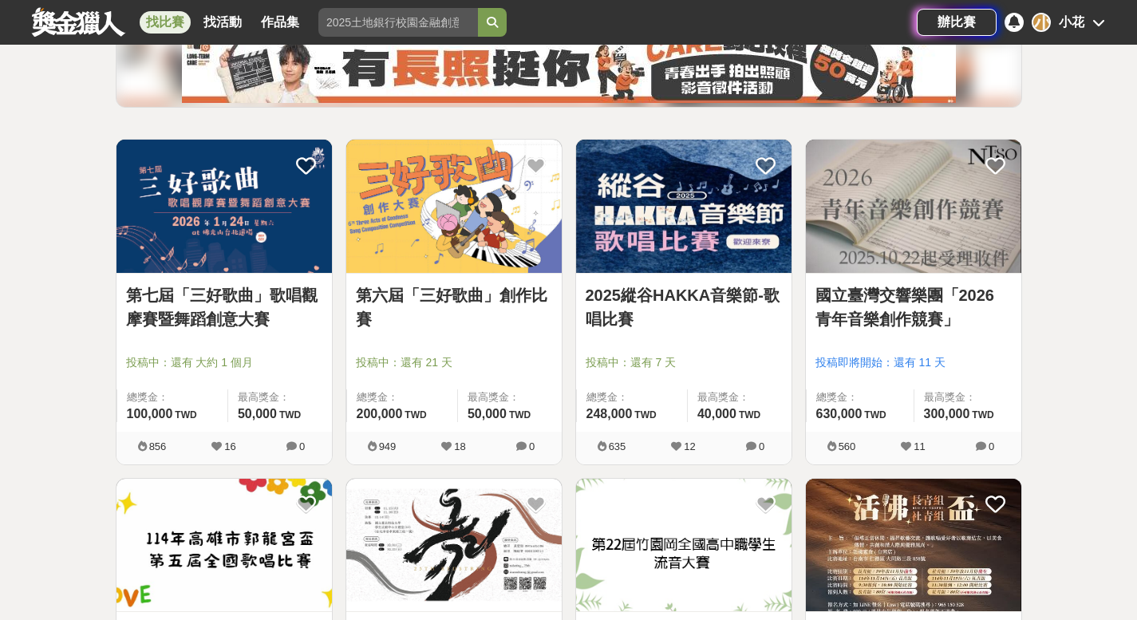
scroll to position [259, 0]
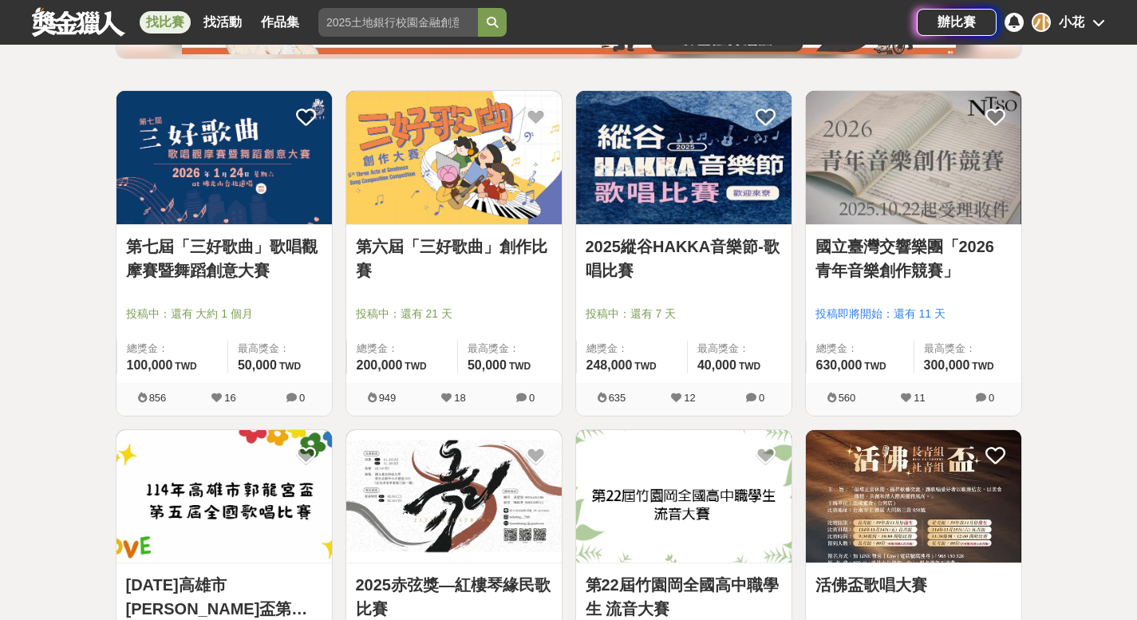
click at [927, 470] on img at bounding box center [913, 496] width 215 height 133
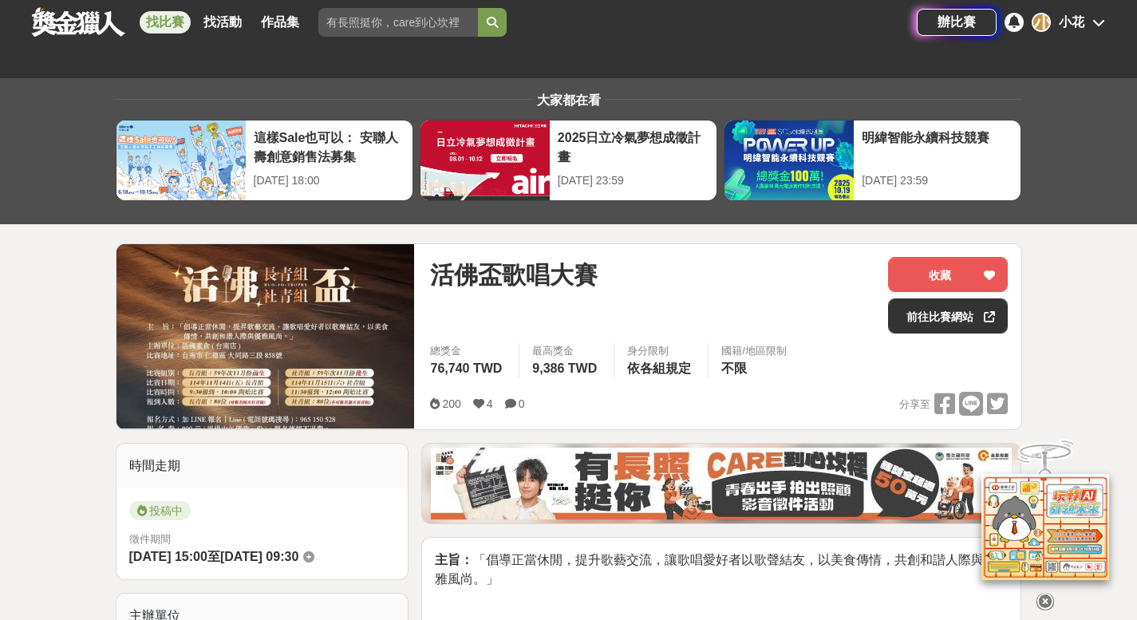
click at [256, 336] on img at bounding box center [266, 336] width 298 height 184
click at [247, 324] on img at bounding box center [266, 336] width 298 height 184
click at [975, 312] on link "前往比賽網站" at bounding box center [948, 315] width 120 height 35
click at [994, 267] on div at bounding box center [990, 275] width 16 height 34
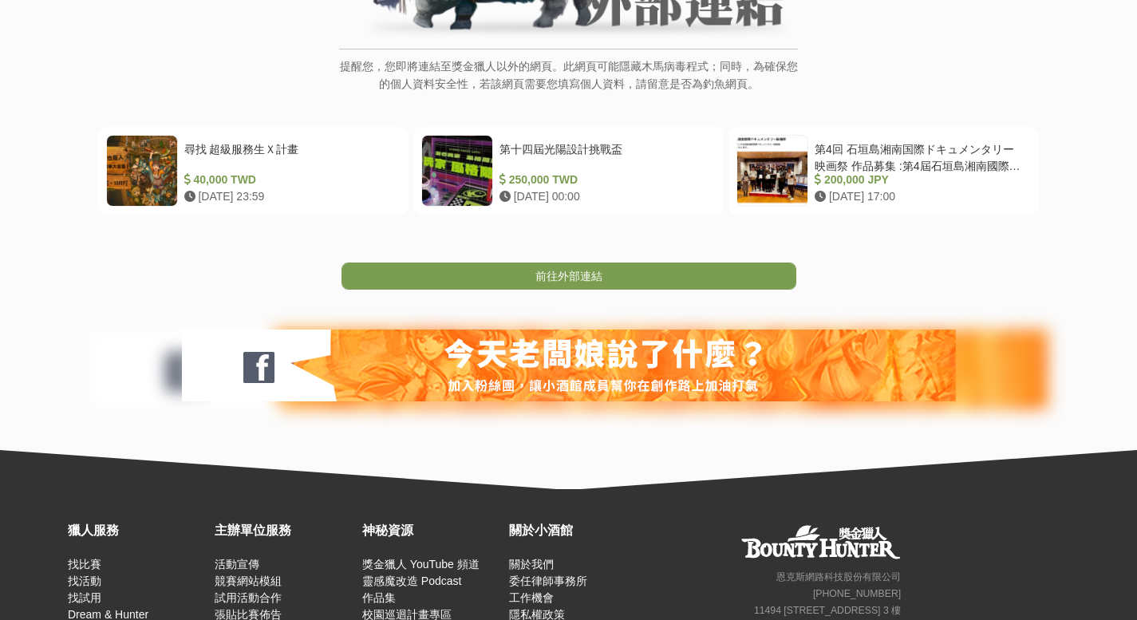
scroll to position [374, 0]
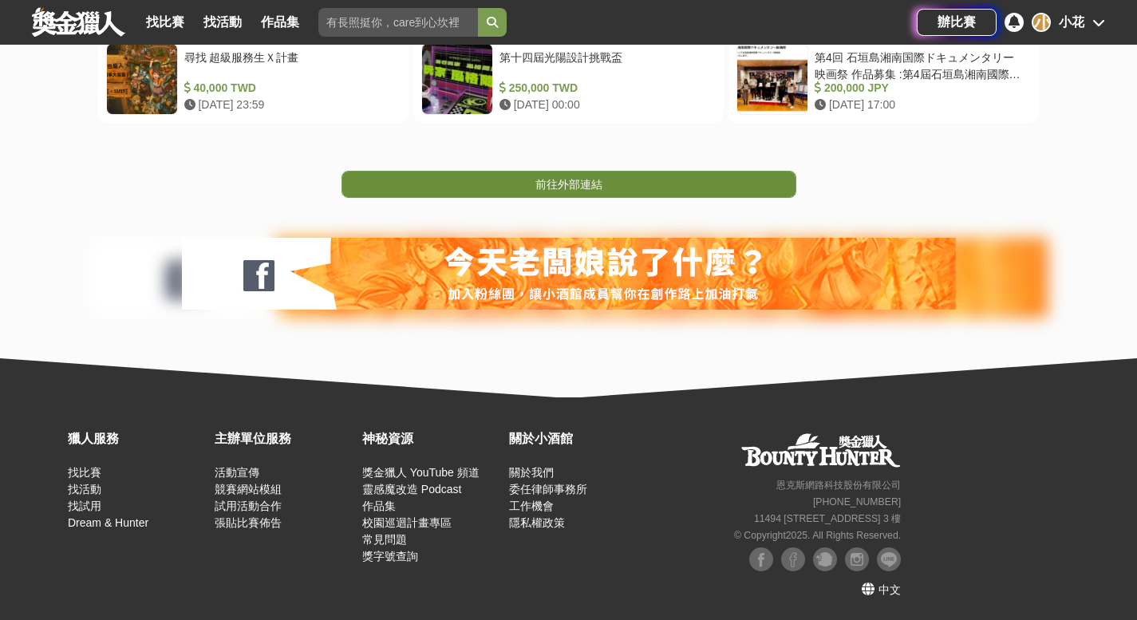
click at [654, 185] on link "前往外部連結" at bounding box center [569, 184] width 455 height 27
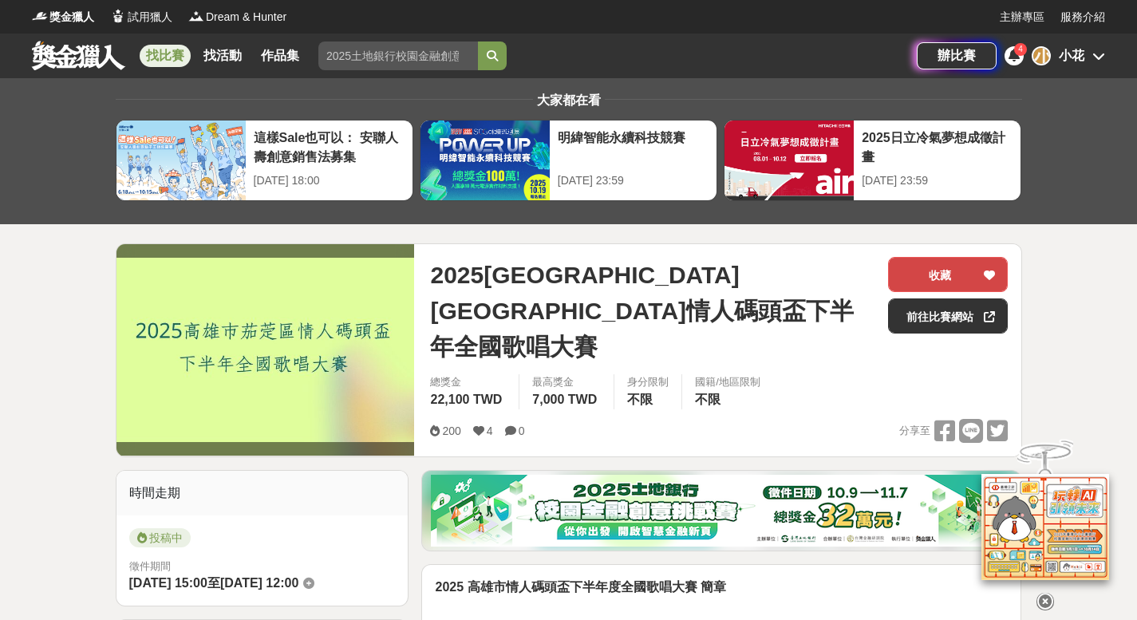
click at [989, 267] on div at bounding box center [990, 275] width 16 height 34
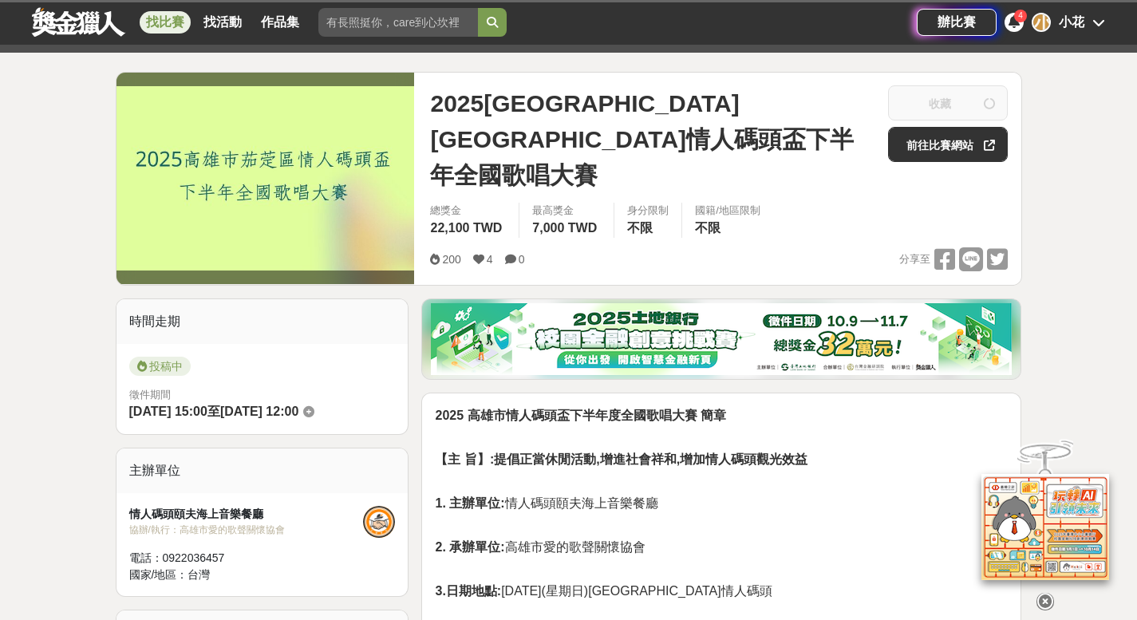
scroll to position [279, 0]
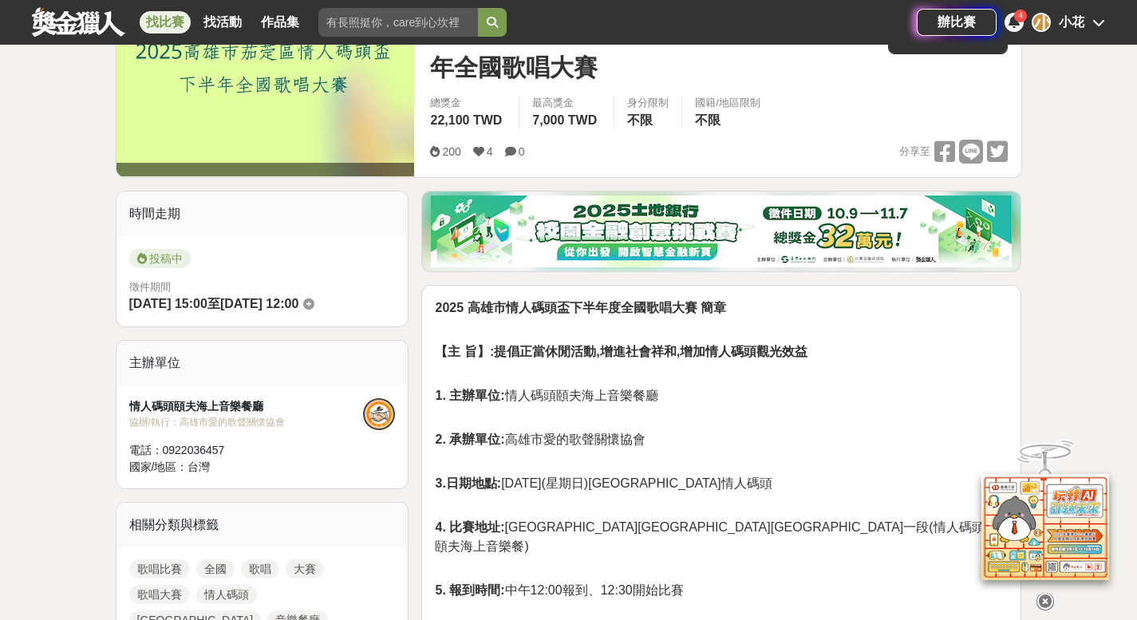
click at [932, 369] on p "1. 主辦單位: 情人碼頭頤夫海上音樂餐廳" at bounding box center [721, 387] width 573 height 36
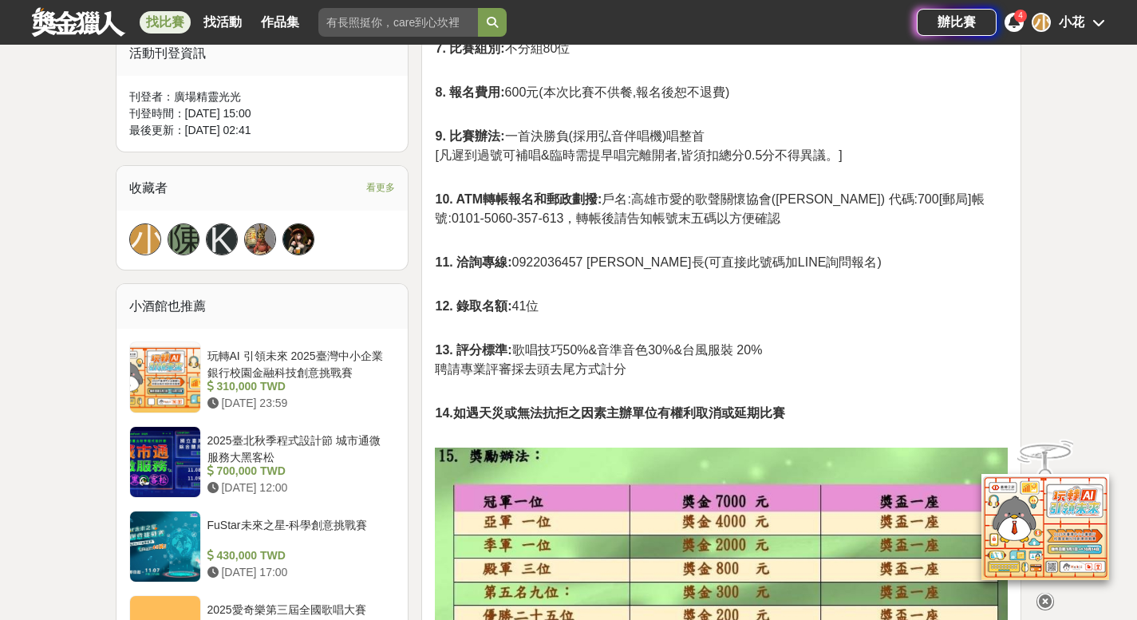
click at [984, 324] on p "13. 評分標準: 歌唱技巧50%&音準音色30%&台風服裝 20% 聘請專業評審採去頭去尾方式計分" at bounding box center [721, 351] width 573 height 55
click at [1135, 267] on div "大家都在看 這樣Sale也可以： 安聯人壽創意銷售法募集 [DATE] 18:00 2025日立冷氣夢想成徵計畫 [DATE] 23:59 明緯智能永續科技競…" at bounding box center [568, 289] width 1137 height 2332
click at [1084, 272] on div "大家都在看 這樣Sale也可以： 安聯人壽創意銷售法募集 [DATE] 18:00 2025日立冷氣夢想成徵計畫 [DATE] 23:59 明緯智能永續科技競…" at bounding box center [568, 289] width 1137 height 2332
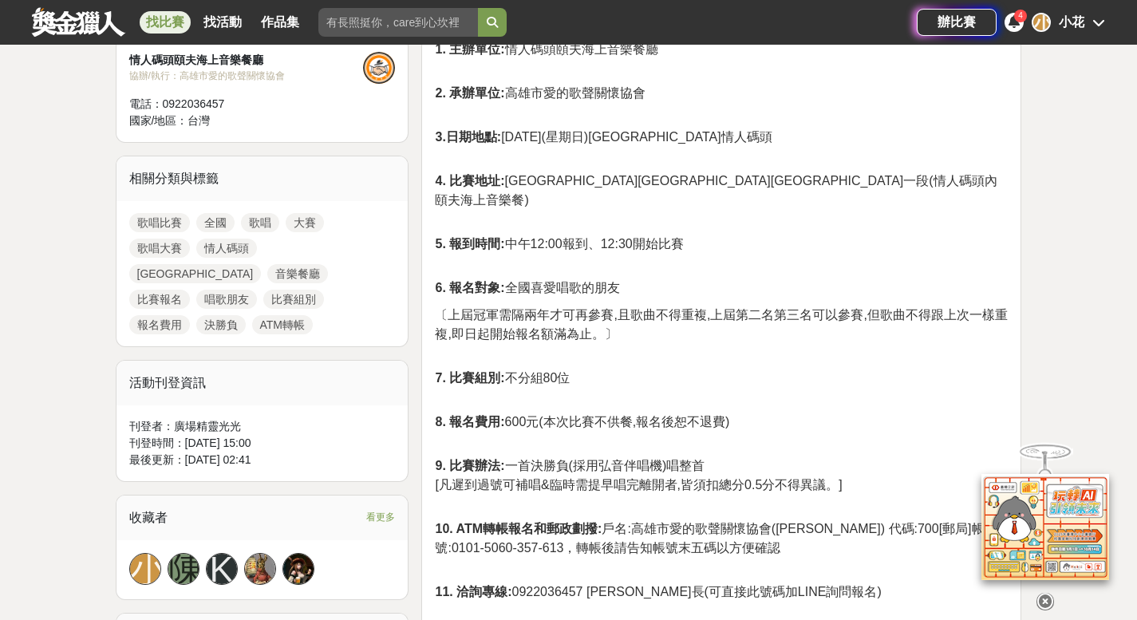
scroll to position [0, 0]
